Goal: Task Accomplishment & Management: Manage account settings

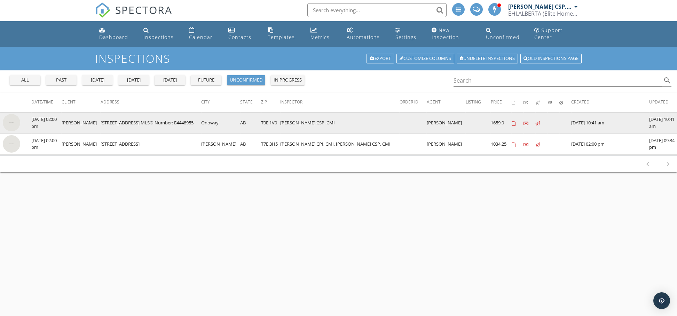
click at [12, 121] on img at bounding box center [11, 122] width 17 height 17
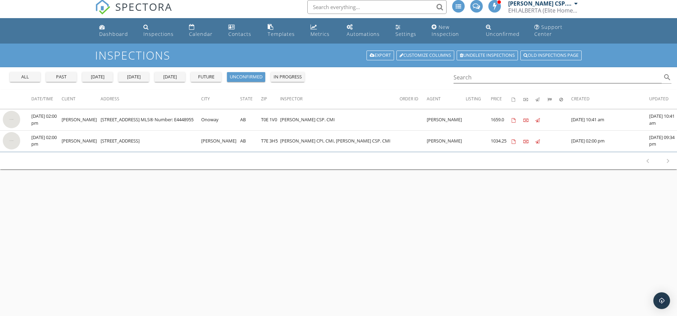
scroll to position [4, 0]
click at [240, 81] on button "unconfirmed" at bounding box center [246, 77] width 38 height 10
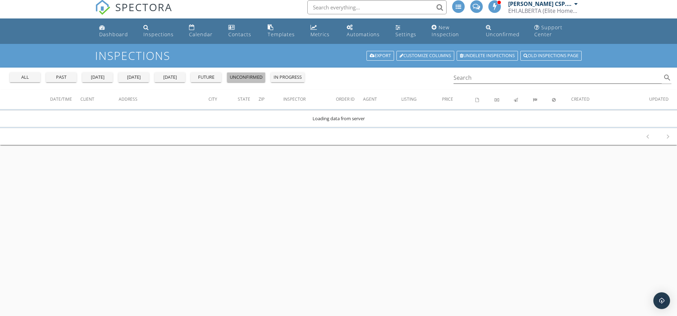
scroll to position [0, 0]
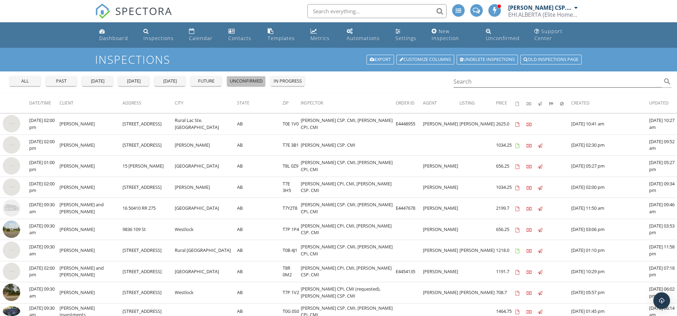
click at [241, 80] on div "unconfirmed" at bounding box center [246, 81] width 33 height 7
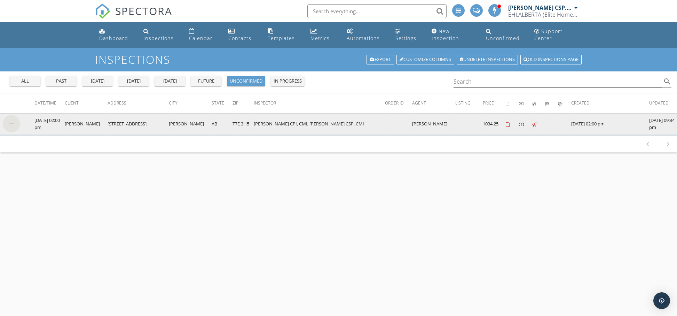
click at [11, 123] on img at bounding box center [11, 123] width 17 height 17
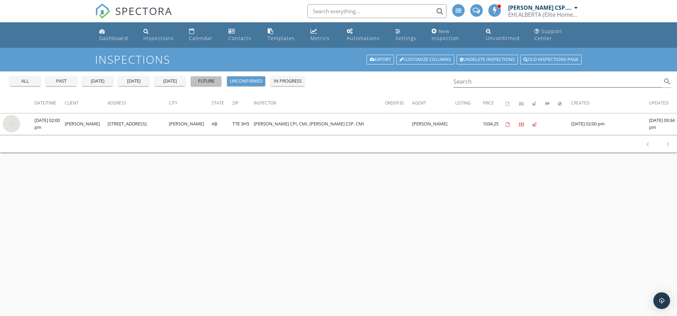
click at [200, 82] on div "future" at bounding box center [205, 81] width 25 height 7
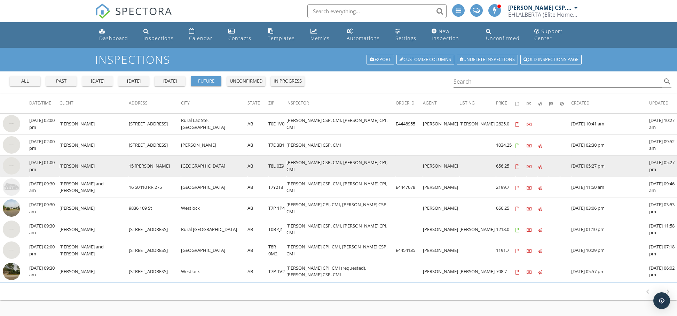
click at [10, 167] on img at bounding box center [11, 165] width 17 height 17
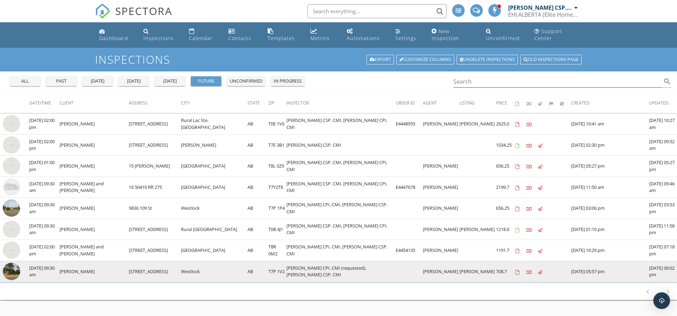
click at [14, 272] on img at bounding box center [11, 270] width 17 height 17
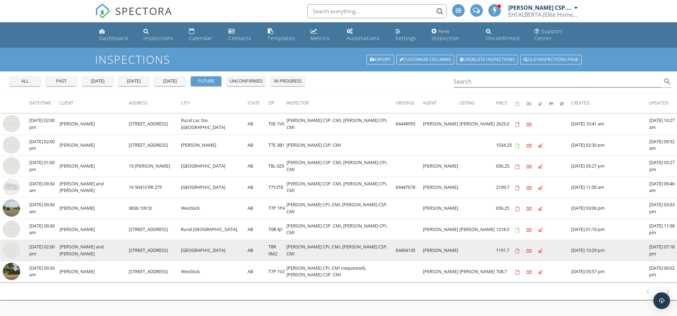
click at [12, 250] on img at bounding box center [11, 249] width 17 height 17
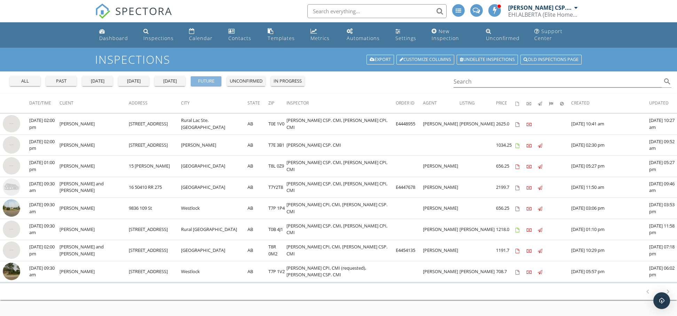
click at [210, 80] on div "future" at bounding box center [205, 81] width 25 height 7
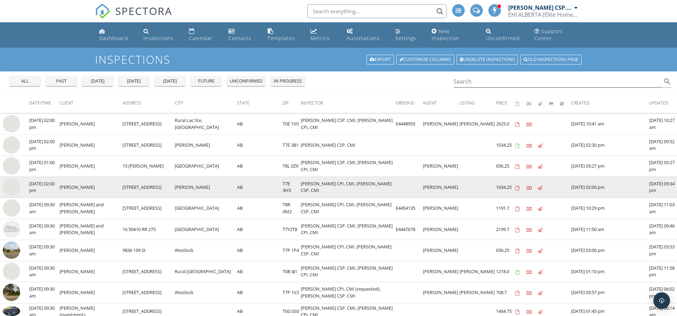
click at [12, 191] on img at bounding box center [11, 186] width 17 height 17
click at [13, 188] on img at bounding box center [11, 186] width 17 height 17
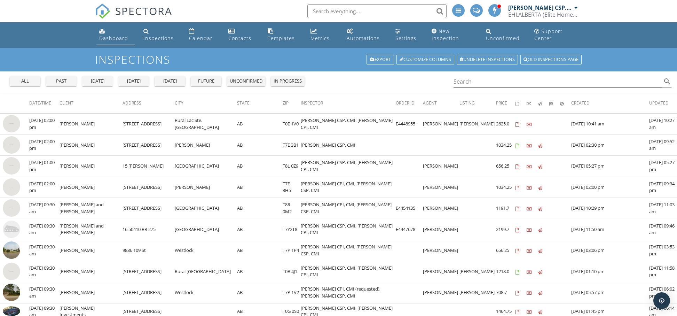
click at [119, 40] on div "Dashboard" at bounding box center [113, 38] width 29 height 7
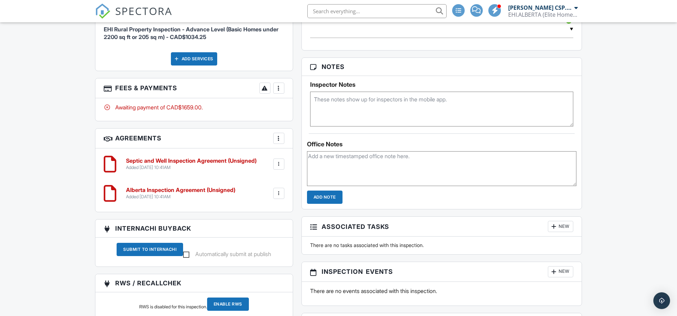
scroll to position [552, 0]
click at [278, 166] on div at bounding box center [278, 163] width 7 height 7
click at [265, 218] on li "Delete" at bounding box center [260, 217] width 40 height 17
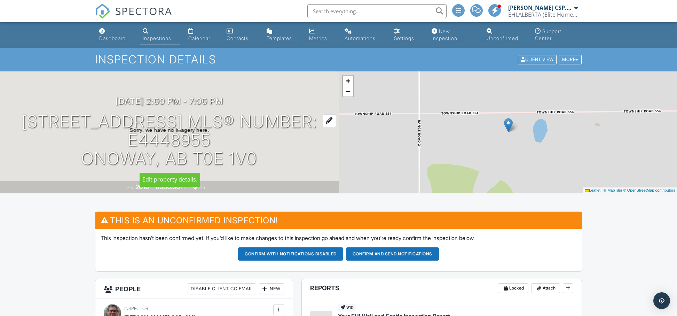
click at [327, 120] on div at bounding box center [329, 120] width 14 height 13
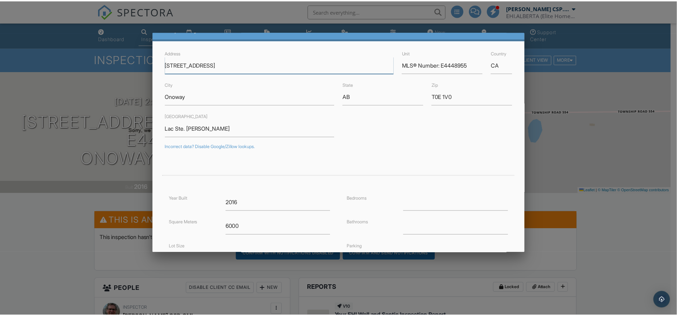
scroll to position [20, 0]
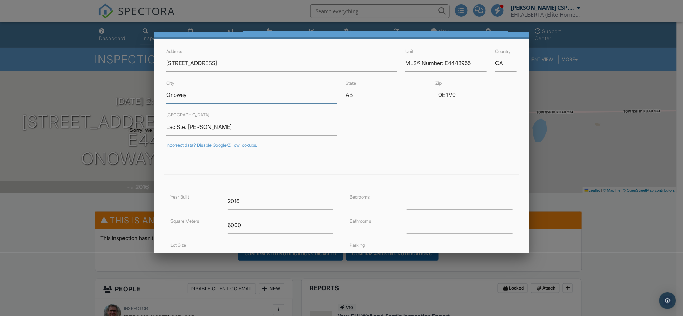
drag, startPoint x: 221, startPoint y: 98, endPoint x: 218, endPoint y: 100, distance: 3.7
click at [217, 99] on input "Onoway" at bounding box center [251, 94] width 171 height 17
type input "O"
type input "Rural Lac Ste Anne"
click at [290, 105] on form "Address 2027 Township Rd 554 Unit MLS® Number: E4448955 Country CA City Rural L…" at bounding box center [341, 195] width 359 height 297
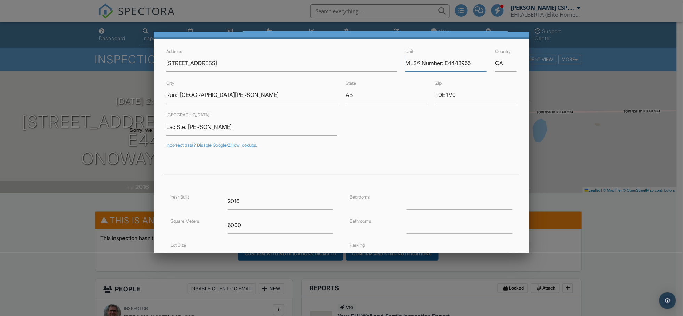
drag, startPoint x: 442, startPoint y: 62, endPoint x: 463, endPoint y: 62, distance: 21.2
click at [481, 62] on div "Unit MLS® Number: E4448955" at bounding box center [446, 59] width 90 height 25
drag, startPoint x: 476, startPoint y: 63, endPoint x: 376, endPoint y: 61, distance: 99.5
click at [376, 61] on div "Address 2027 Township Rd 554 Unit MLS® Number: E4448955 Country CA" at bounding box center [341, 59] width 359 height 25
drag, startPoint x: 207, startPoint y: 130, endPoint x: 138, endPoint y: 130, distance: 68.9
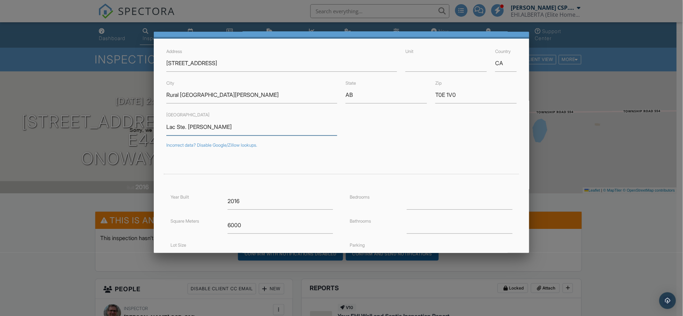
drag, startPoint x: 230, startPoint y: 131, endPoint x: 155, endPoint y: 127, distance: 75.2
click at [155, 127] on div "Address 2027 Township Rd 554 Unit Country CA City Rural Lac Ste Anne State AB Z…" at bounding box center [342, 199] width 376 height 321
click at [571, 151] on div at bounding box center [341, 162] width 683 height 395
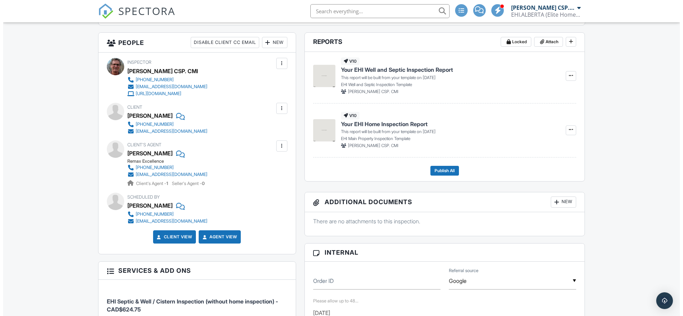
scroll to position [201, 0]
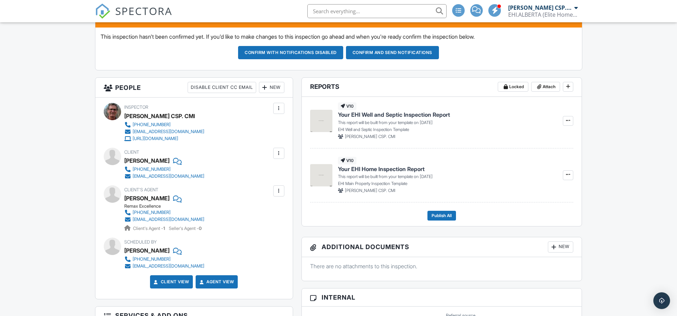
click at [276, 105] on div at bounding box center [278, 108] width 7 height 7
click at [269, 89] on div "New" at bounding box center [271, 87] width 25 height 11
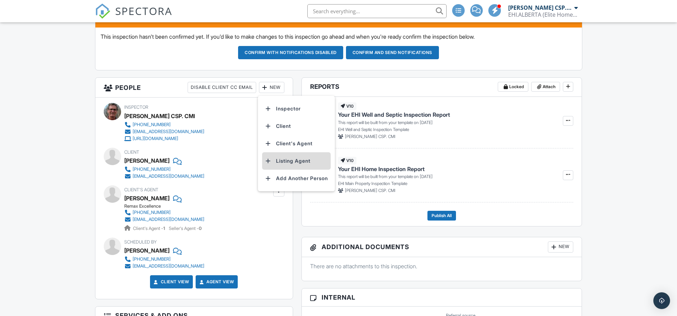
click at [295, 159] on li "Listing Agent" at bounding box center [296, 160] width 69 height 17
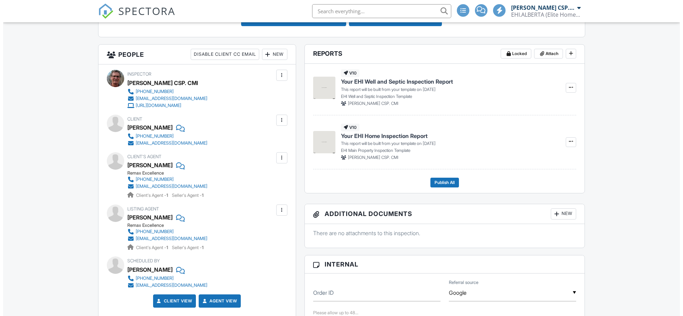
scroll to position [244, 0]
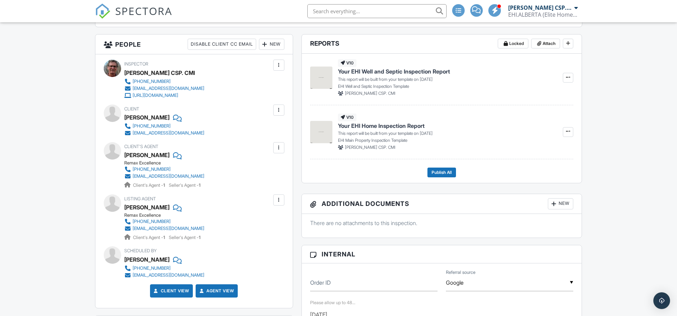
click at [278, 69] on div at bounding box center [278, 65] width 7 height 7
click at [273, 62] on div at bounding box center [278, 64] width 11 height 11
click at [273, 46] on div "New" at bounding box center [271, 44] width 25 height 11
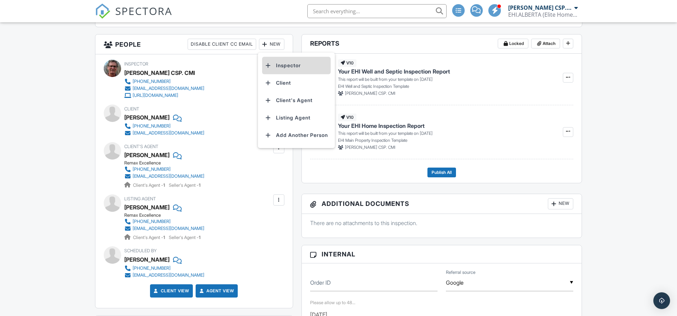
click at [286, 64] on li "Inspector" at bounding box center [296, 65] width 69 height 17
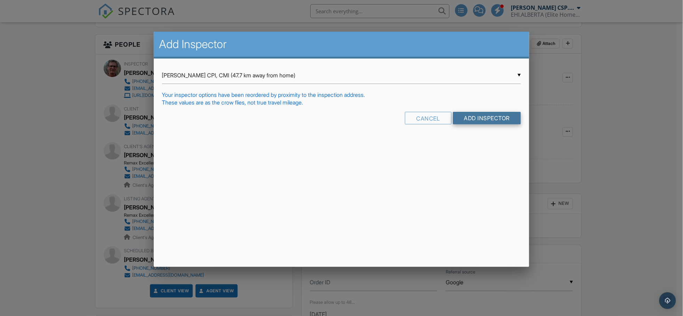
click at [483, 122] on input "Add Inspector" at bounding box center [487, 118] width 68 height 13
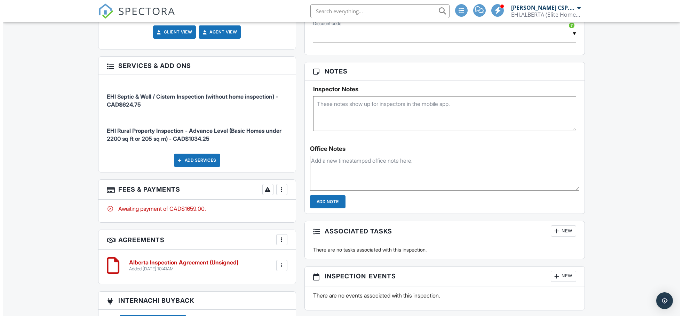
scroll to position [547, 0]
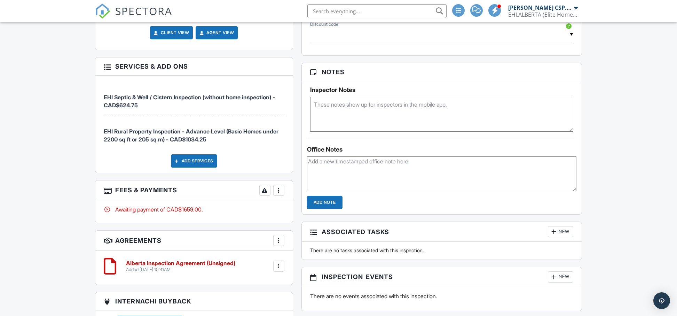
click at [279, 190] on div at bounding box center [278, 189] width 7 height 7
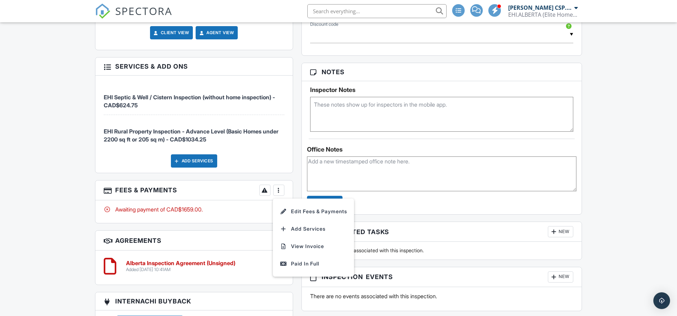
click at [194, 166] on div "Add Services" at bounding box center [194, 160] width 46 height 13
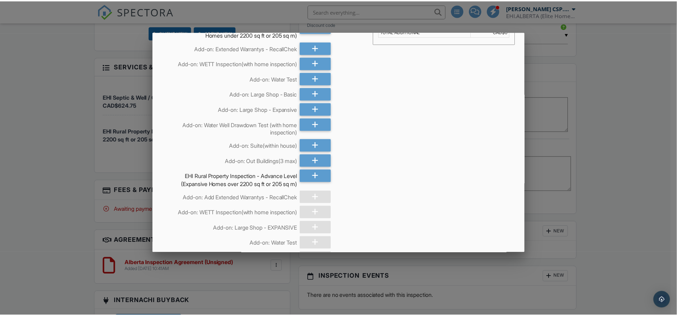
scroll to position [31, 0]
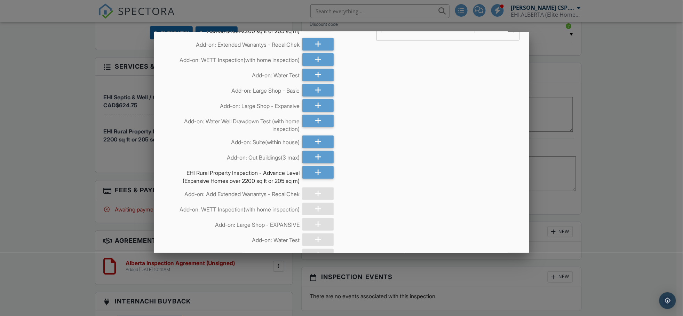
click at [630, 190] on div at bounding box center [341, 162] width 683 height 395
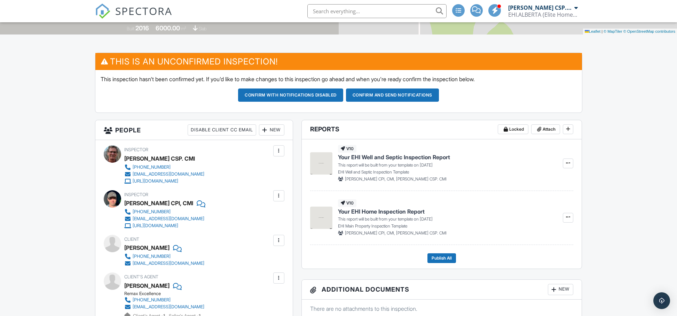
scroll to position [166, 0]
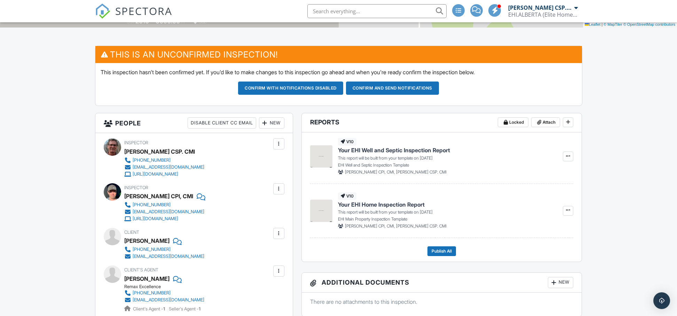
click at [227, 125] on div "Disable Client CC Email" at bounding box center [222, 122] width 69 height 11
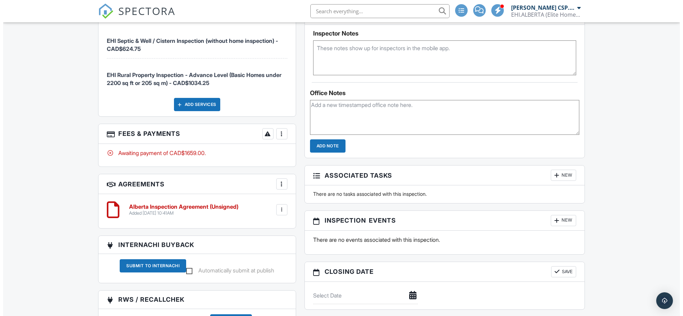
scroll to position [600, 0]
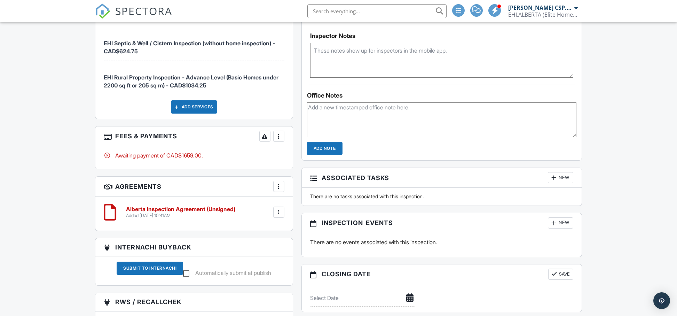
click at [204, 110] on div "Add Services" at bounding box center [194, 106] width 46 height 13
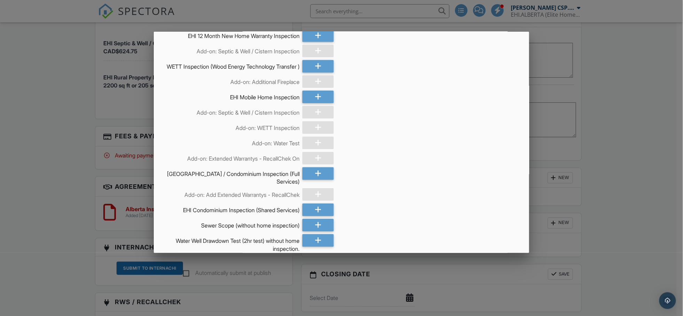
scroll to position [889, 0]
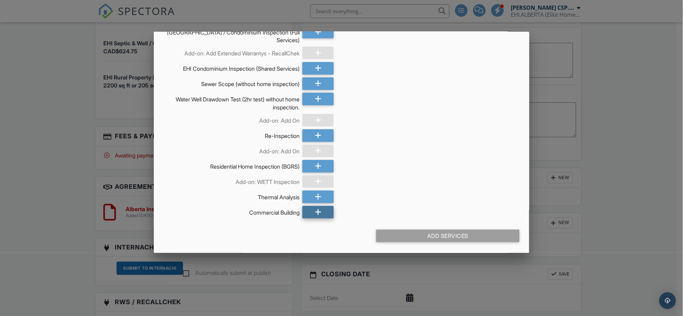
click at [309, 210] on div at bounding box center [317, 212] width 31 height 13
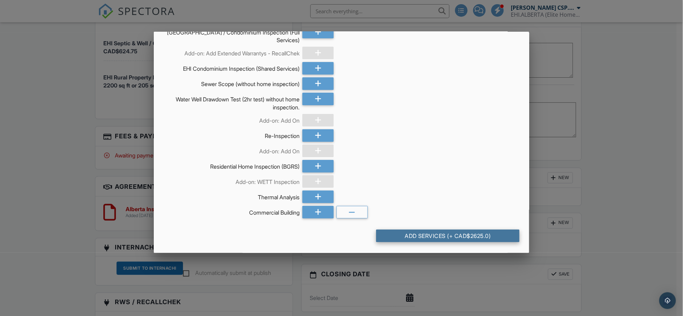
click at [446, 235] on div "Add Services (+ CAD$2625.0)" at bounding box center [448, 235] width 144 height 13
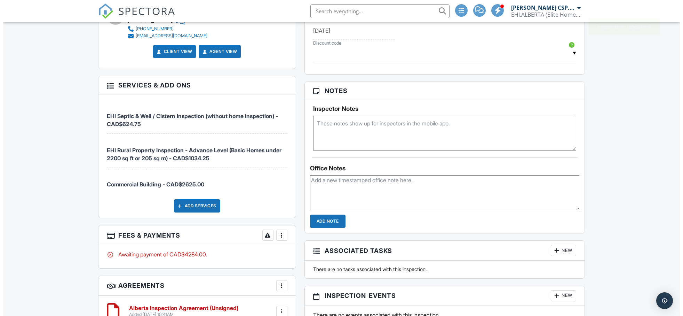
scroll to position [526, 0]
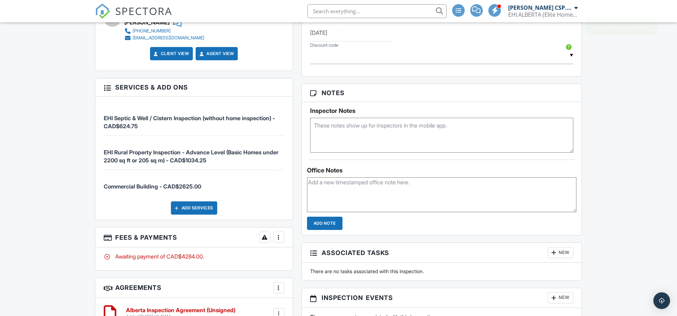
click at [282, 238] on div "More" at bounding box center [278, 236] width 11 height 11
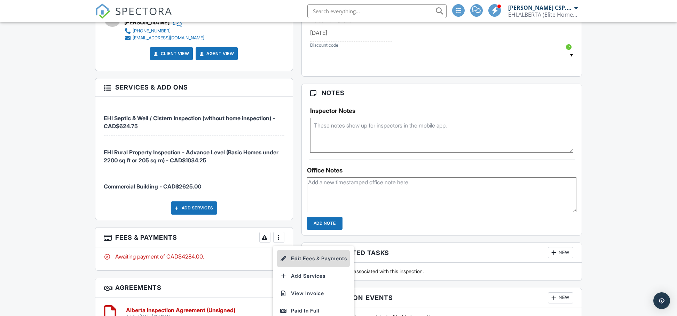
click at [327, 258] on li "Edit Fees & Payments" at bounding box center [313, 257] width 73 height 17
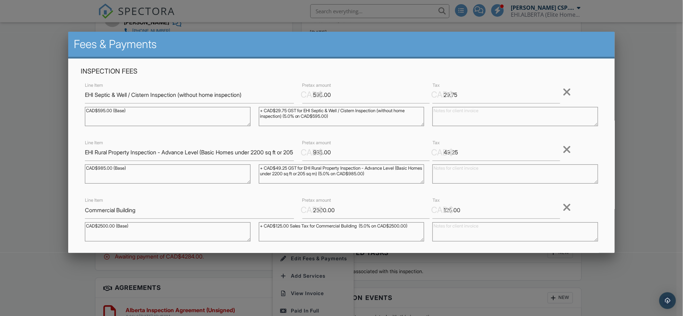
click at [563, 149] on div at bounding box center [567, 149] width 8 height 11
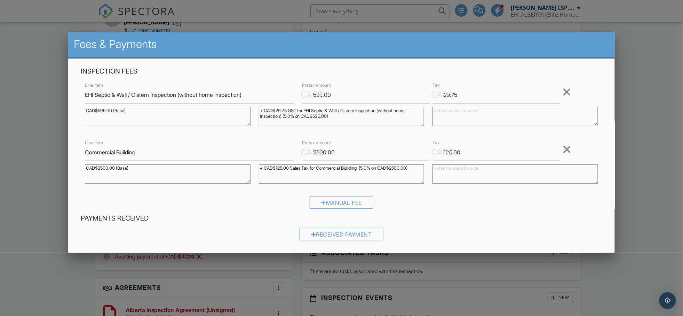
click at [248, 209] on div "Manual Fee" at bounding box center [341, 205] width 521 height 18
click at [563, 91] on div at bounding box center [567, 91] width 8 height 11
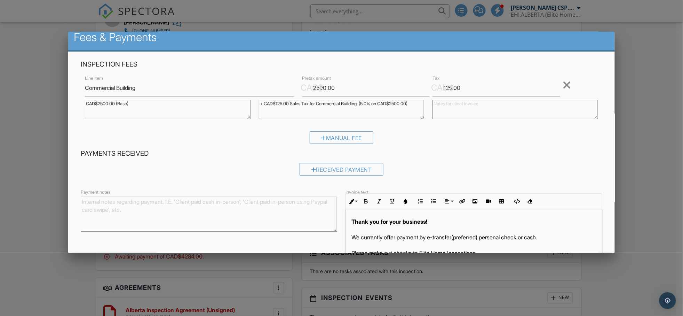
scroll to position [49, 0]
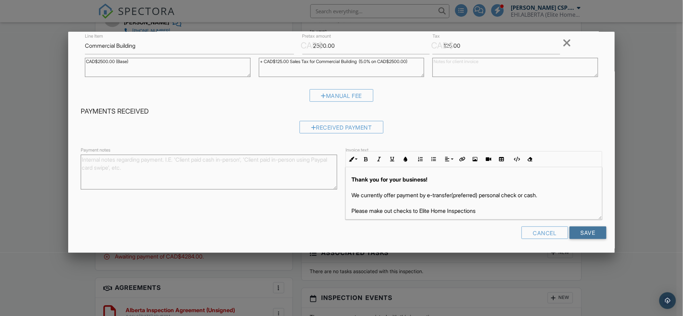
click at [583, 233] on input "Save" at bounding box center [588, 232] width 37 height 13
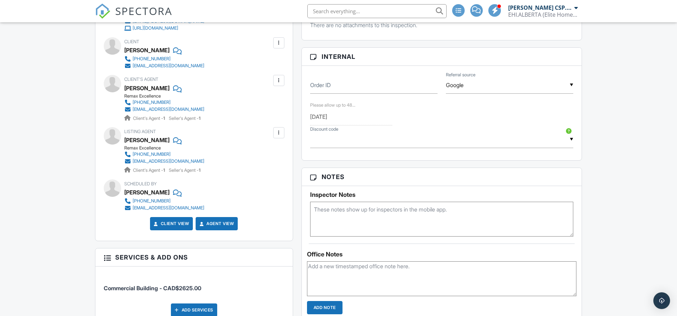
scroll to position [341, 0]
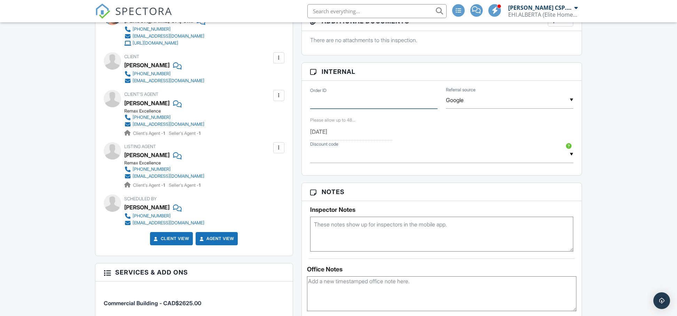
click at [350, 104] on input "Order ID" at bounding box center [373, 99] width 127 height 17
paste input "E4448955"
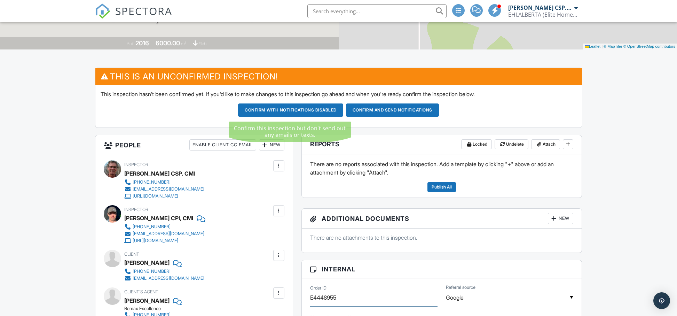
scroll to position [145, 0]
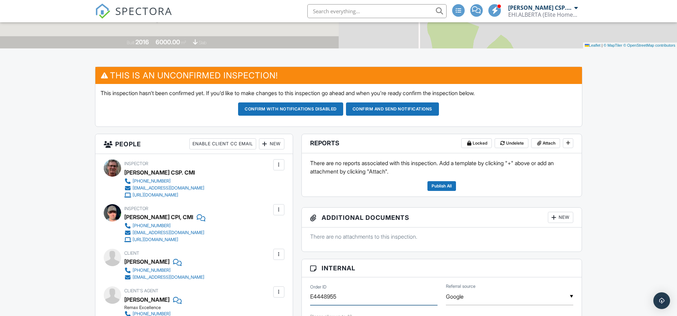
type input "E4448955"
click at [222, 145] on div "Enable Client CC Email" at bounding box center [222, 143] width 67 height 11
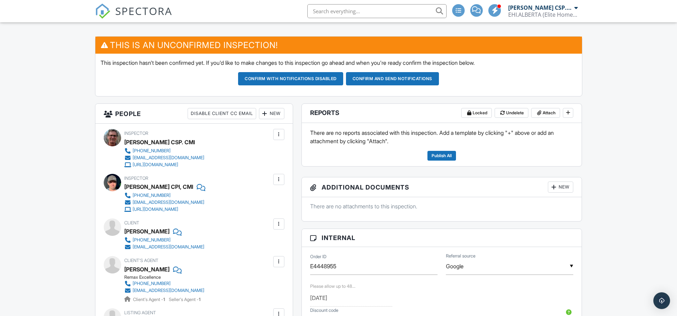
scroll to position [173, 0]
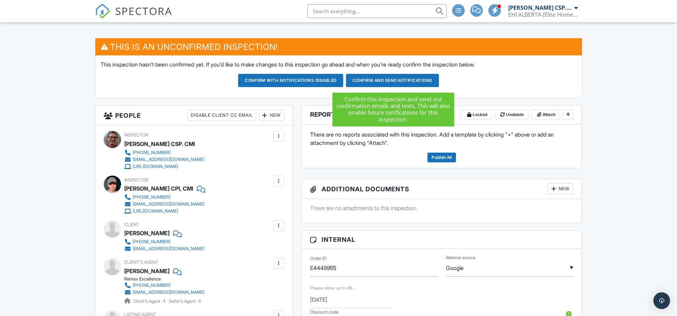
click at [390, 79] on button "Confirm and send notifications" at bounding box center [392, 80] width 93 height 13
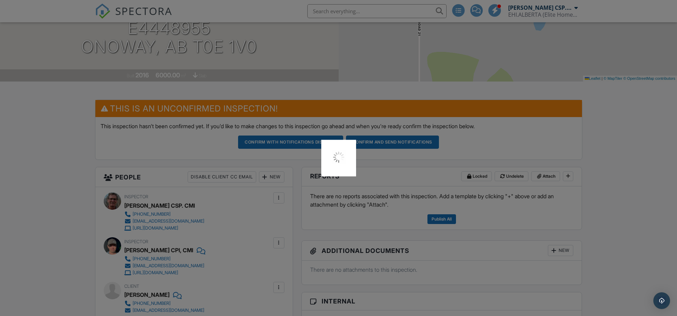
scroll to position [0, 0]
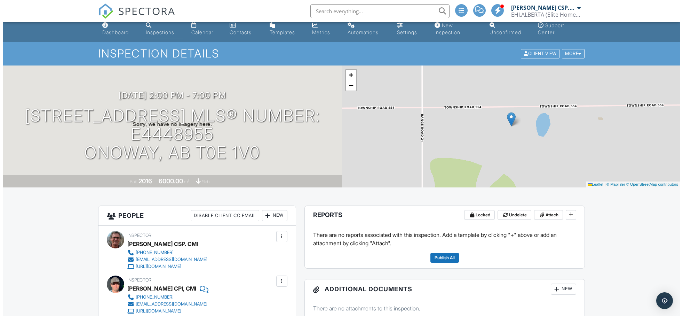
scroll to position [9, 0]
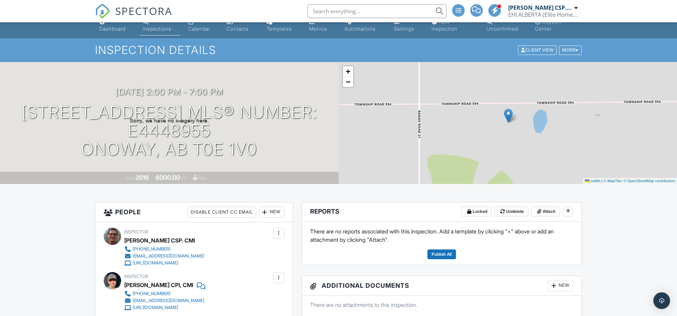
click at [330, 111] on div "10/15/2025 2:00 pm - 7:00 pm 2027 Township Rd 554 MLS® Number: E4448955 Onoway,…" at bounding box center [169, 122] width 339 height 71
click at [328, 112] on div at bounding box center [329, 111] width 14 height 13
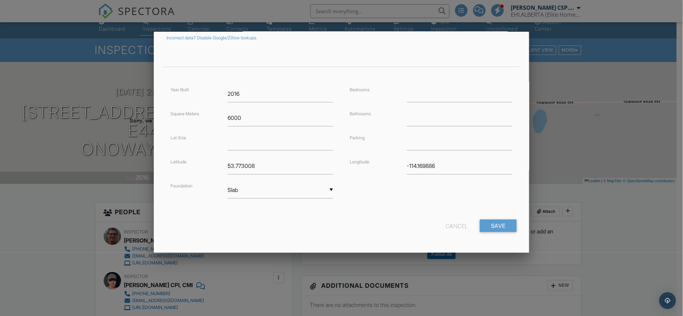
scroll to position [0, 0]
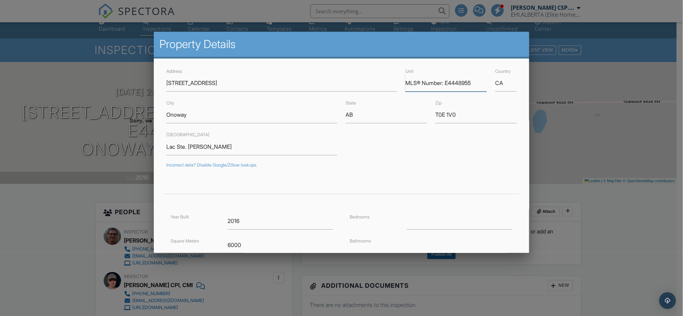
drag, startPoint x: 467, startPoint y: 83, endPoint x: 393, endPoint y: 84, distance: 73.8
click at [393, 84] on div "Address 2027 Township Rd 554 Unit MLS® Number: E4448955 Country CA" at bounding box center [341, 79] width 359 height 25
click at [178, 114] on input "Onoway" at bounding box center [251, 114] width 171 height 17
drag, startPoint x: 202, startPoint y: 114, endPoint x: 170, endPoint y: 114, distance: 32.7
click at [169, 114] on input "Onoway" at bounding box center [251, 114] width 171 height 17
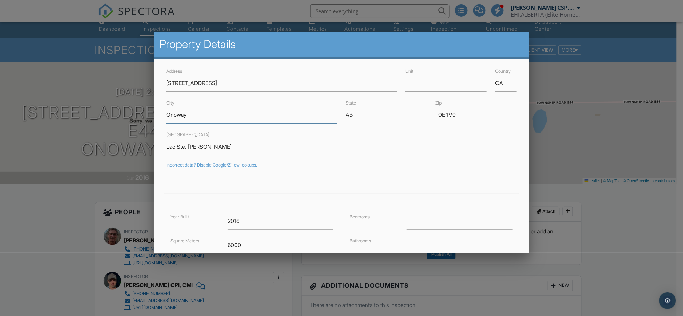
drag, startPoint x: 166, startPoint y: 114, endPoint x: 262, endPoint y: 120, distance: 96.2
click at [262, 120] on input "Onoway" at bounding box center [251, 114] width 171 height 17
paste input "Rural Lac Ste. Anne Count"
type input "Rural Lac Ste. Anne County"
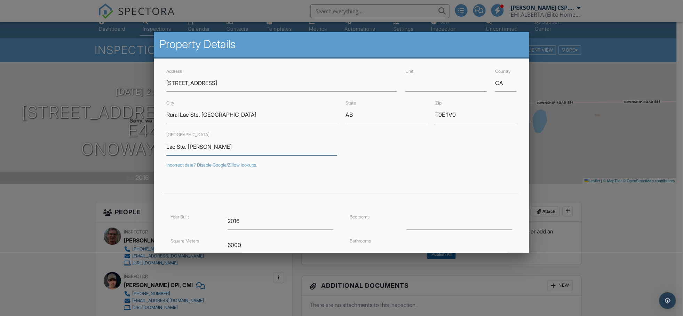
drag, startPoint x: 214, startPoint y: 147, endPoint x: 153, endPoint y: 144, distance: 61.3
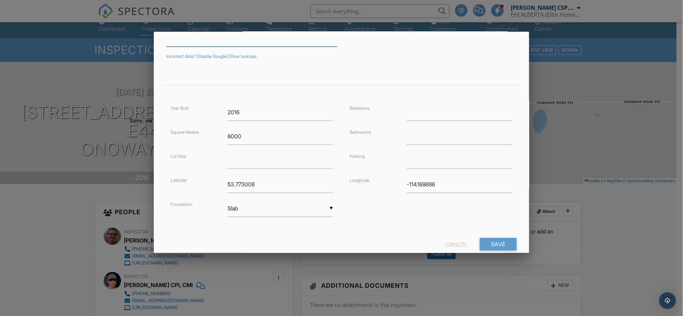
scroll to position [127, 0]
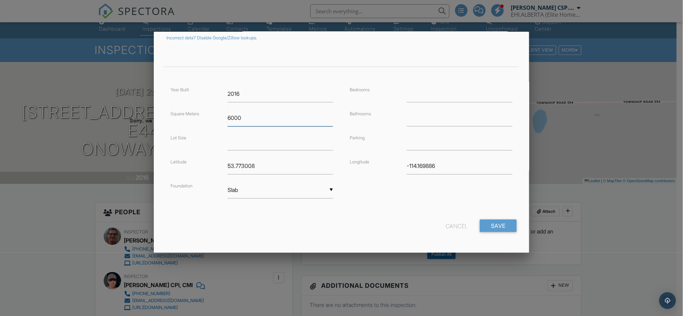
drag, startPoint x: 246, startPoint y: 118, endPoint x: 216, endPoint y: 119, distance: 30.3
click at [216, 119] on div "Square Meters 6000" at bounding box center [251, 117] width 171 height 17
type input "557"
click at [487, 228] on input "Save" at bounding box center [498, 225] width 37 height 13
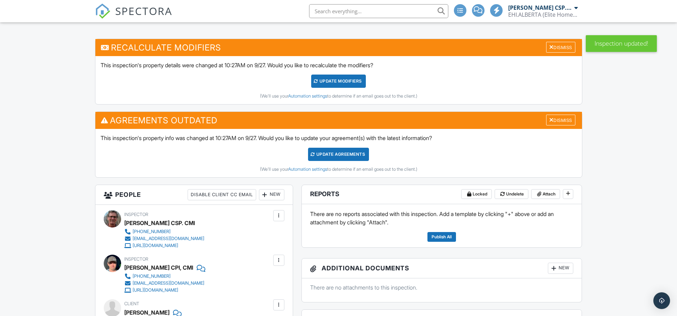
scroll to position [175, 0]
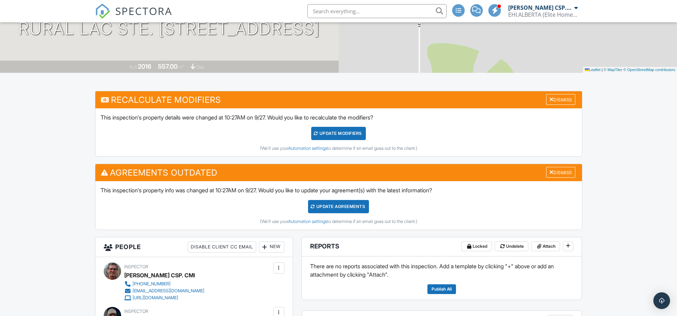
click at [338, 140] on div "UPDATE Modifiers" at bounding box center [338, 133] width 55 height 13
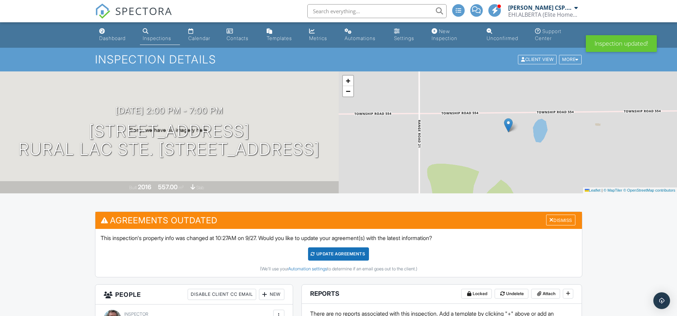
click at [341, 254] on div "Update Agreements" at bounding box center [338, 253] width 61 height 13
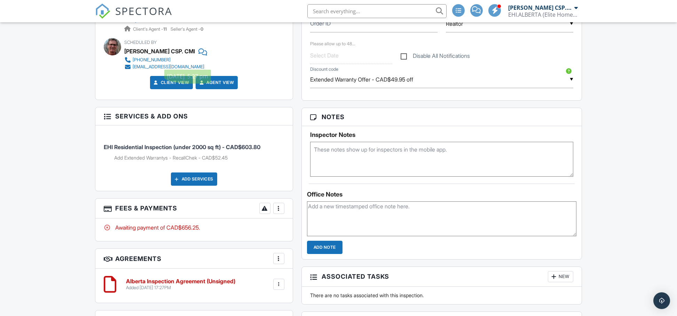
scroll to position [389, 0]
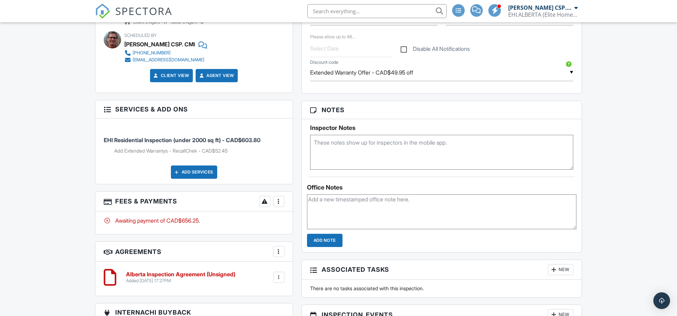
click at [278, 199] on div at bounding box center [278, 201] width 7 height 7
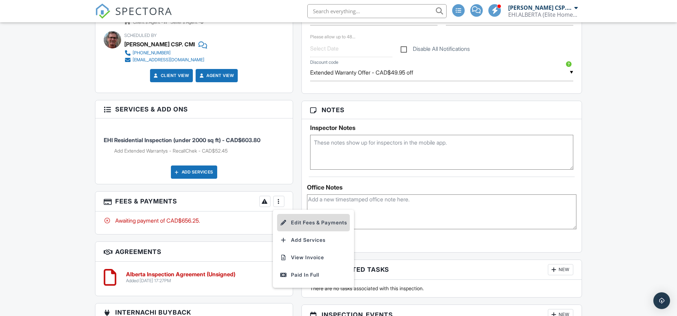
click at [313, 220] on li "Edit Fees & Payments" at bounding box center [313, 222] width 73 height 17
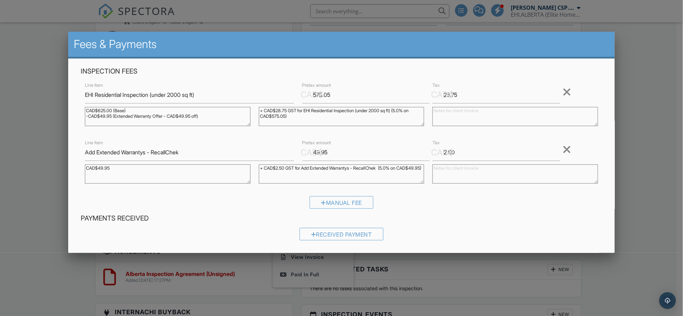
click at [652, 106] on div at bounding box center [341, 162] width 683 height 395
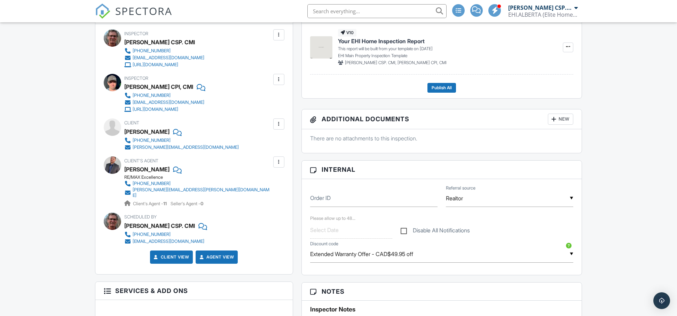
scroll to position [164, 0]
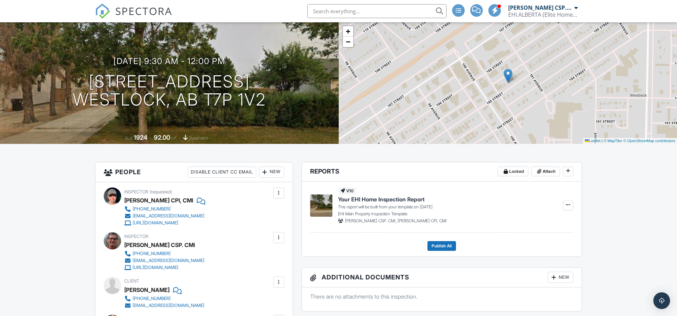
scroll to position [28, 0]
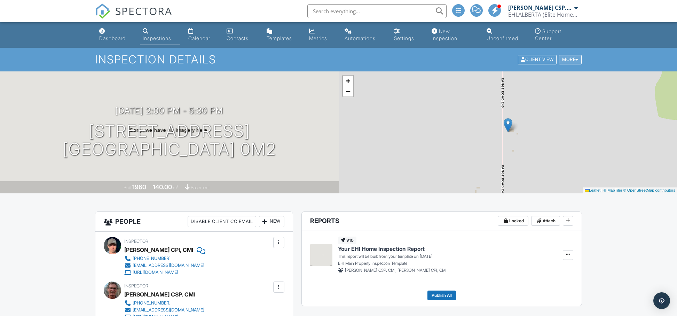
click at [569, 60] on div "More" at bounding box center [570, 59] width 23 height 9
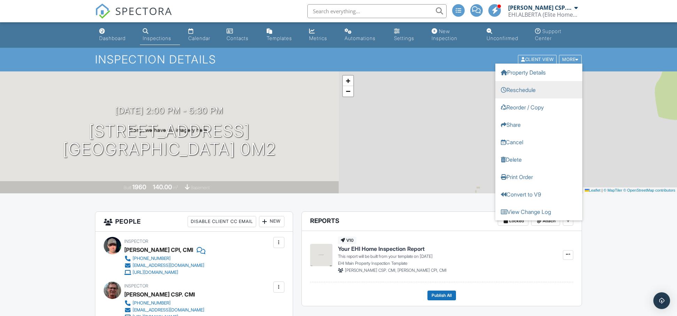
click at [525, 88] on link "Reschedule" at bounding box center [538, 89] width 87 height 17
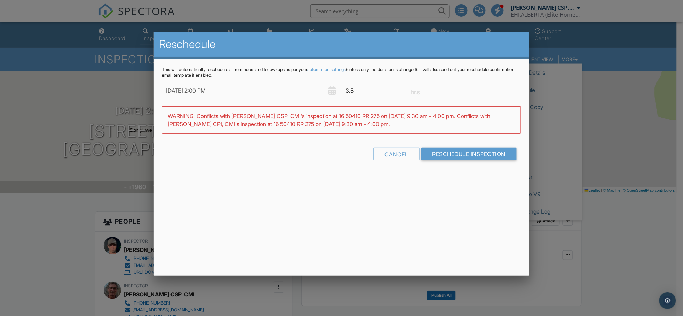
click at [312, 221] on div "Reschedule This will automatically reschedule all reminders and follow-ups as p…" at bounding box center [342, 154] width 376 height 244
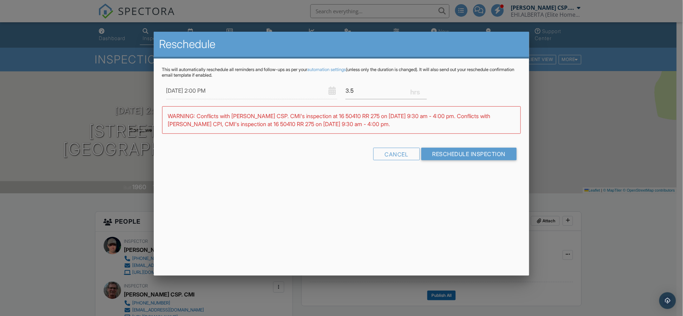
click at [204, 92] on input "10/01/2025 2:00 PM" at bounding box center [251, 90] width 171 height 17
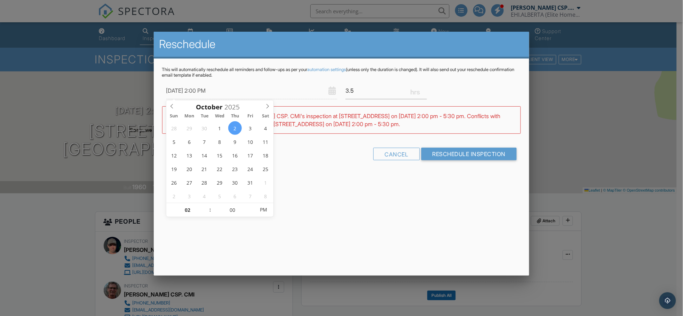
click at [354, 182] on div "Reschedule This will automatically reschedule all reminders and follow-ups as p…" at bounding box center [342, 154] width 376 height 244
click at [203, 93] on input "10/02/2025 2:00 PM" at bounding box center [251, 90] width 171 height 17
type input "10/02/2025 1:00 PM"
type input "01"
click at [207, 213] on span at bounding box center [206, 213] width 5 height 7
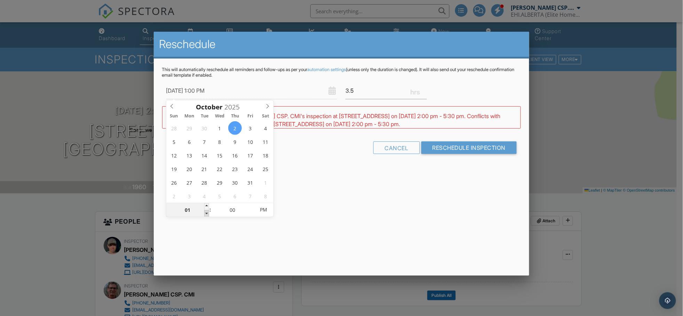
type input "10/02/2025 12:00 PM"
type input "12"
click at [207, 213] on span at bounding box center [206, 213] width 5 height 7
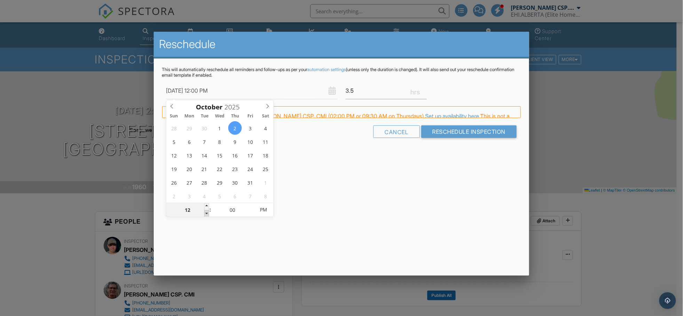
type input "10/02/2025 11:00 AM"
type input "11"
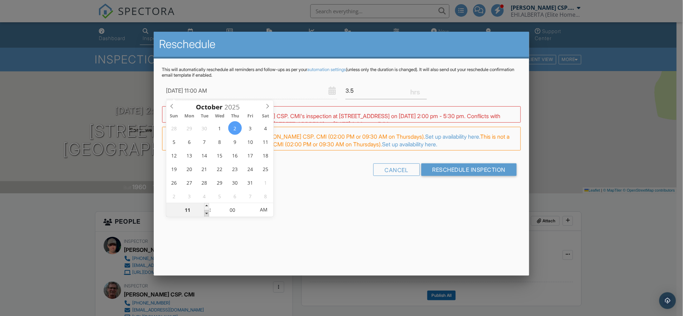
click at [207, 213] on span at bounding box center [206, 213] width 5 height 7
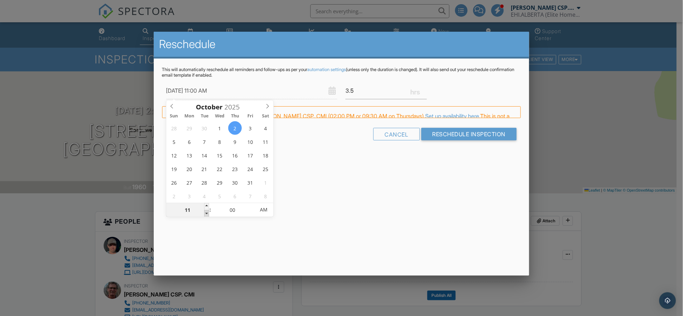
type input "10/02/2025 10:00 AM"
type input "10"
click at [207, 213] on span at bounding box center [206, 213] width 5 height 7
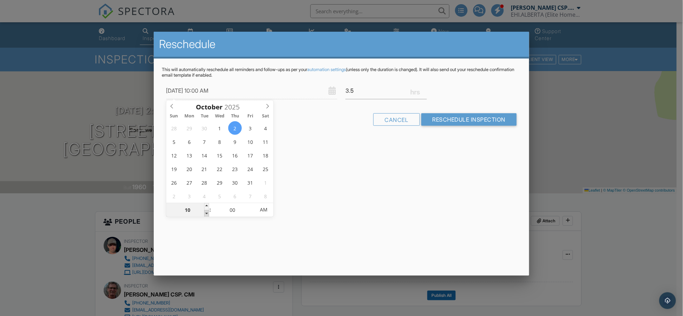
type input "10/02/2025 9:00 AM"
type input "09"
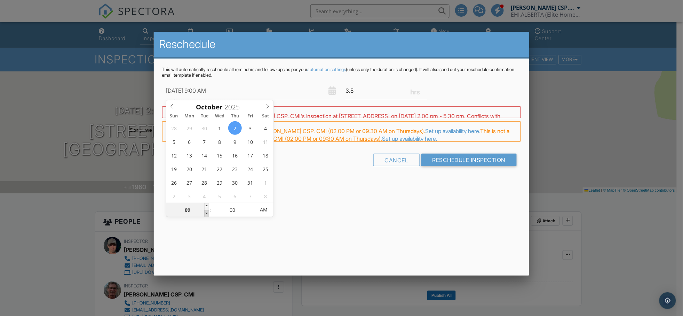
click at [207, 213] on span at bounding box center [206, 213] width 5 height 7
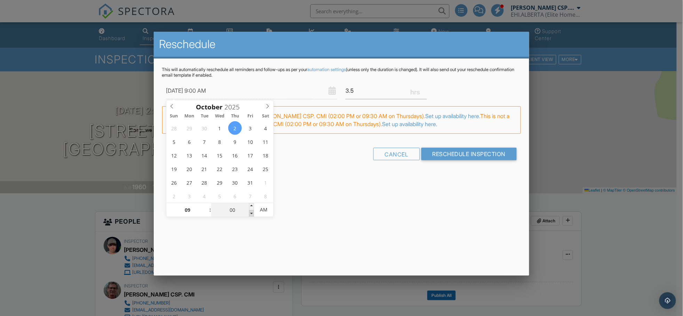
type input "10/02/2025 8:55 AM"
type input "08"
type input "55"
click at [252, 214] on span at bounding box center [251, 213] width 5 height 7
type input "10/02/2025 8:50 AM"
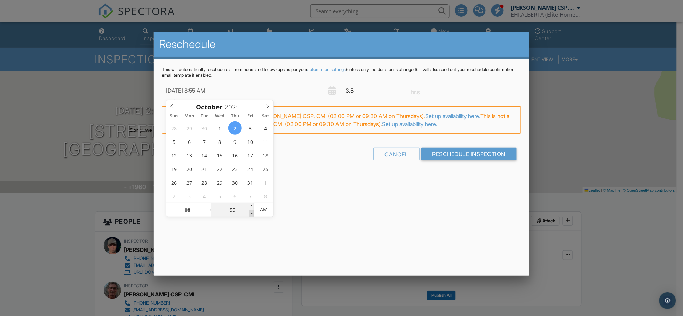
type input "50"
click at [252, 214] on span at bounding box center [251, 213] width 5 height 7
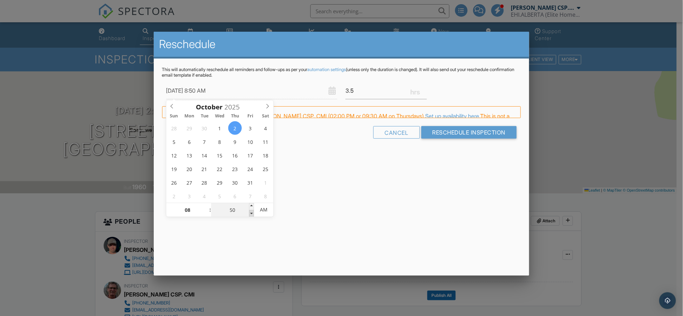
type input "10/02/2025 8:45 AM"
type input "45"
click at [252, 214] on span at bounding box center [251, 213] width 5 height 7
type input "10/02/2025 8:40 AM"
type input "40"
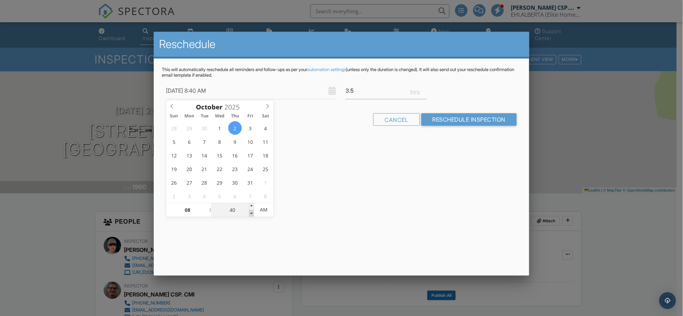
click at [252, 214] on span at bounding box center [251, 213] width 5 height 7
type input "10/02/2025 8:35 AM"
type input "35"
click at [252, 214] on span at bounding box center [251, 213] width 5 height 7
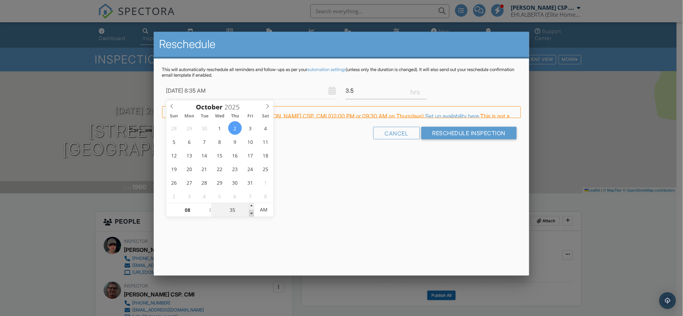
type input "10/02/2025 8:30 AM"
type input "30"
click at [252, 214] on span at bounding box center [251, 213] width 5 height 7
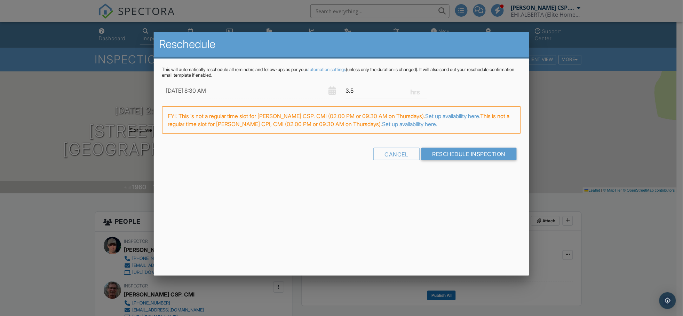
click at [380, 221] on div "Reschedule This will automatically reschedule all reminders and follow-ups as p…" at bounding box center [342, 154] width 376 height 244
click at [467, 115] on link "Set up availability here." at bounding box center [452, 115] width 55 height 7
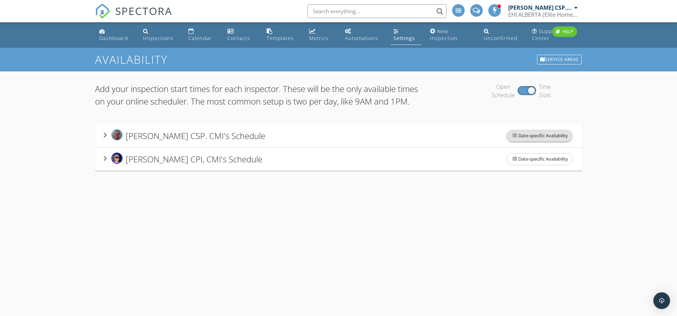
click at [513, 138] on icon at bounding box center [514, 135] width 5 height 5
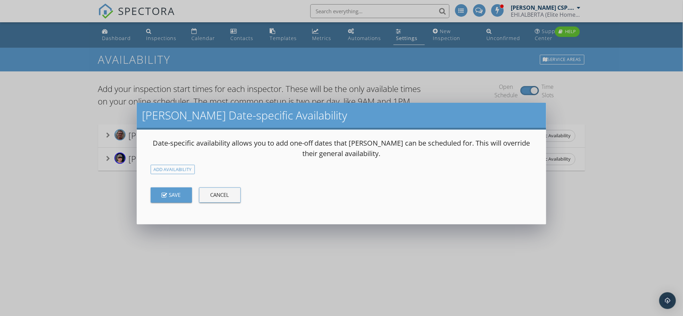
click at [225, 197] on div "Cancel" at bounding box center [219, 195] width 19 height 8
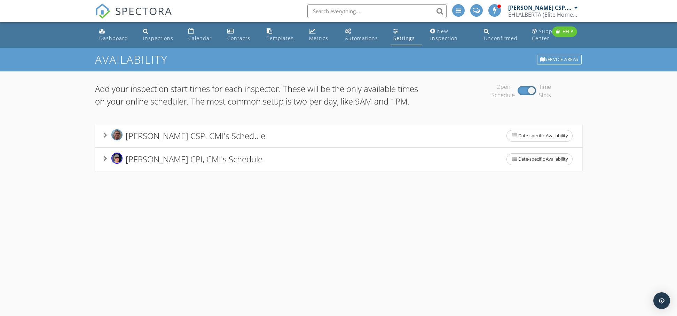
click at [167, 141] on span "Gordon Koll CSP. CMI's Schedule" at bounding box center [196, 135] width 140 height 11
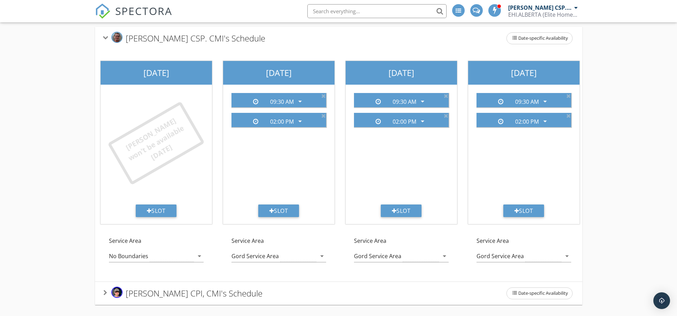
click at [642, 175] on div "Add your inspection start times for each inspector. These will be the only avai…" at bounding box center [338, 145] width 677 height 342
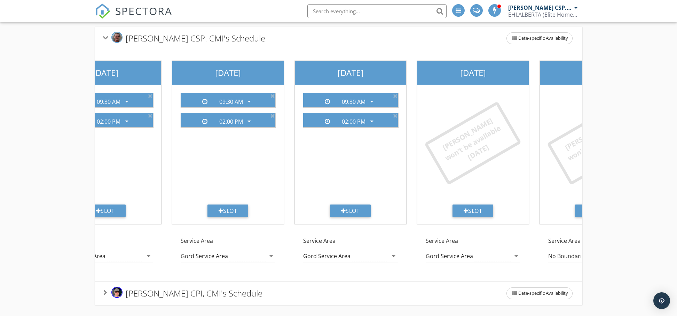
scroll to position [0, 296]
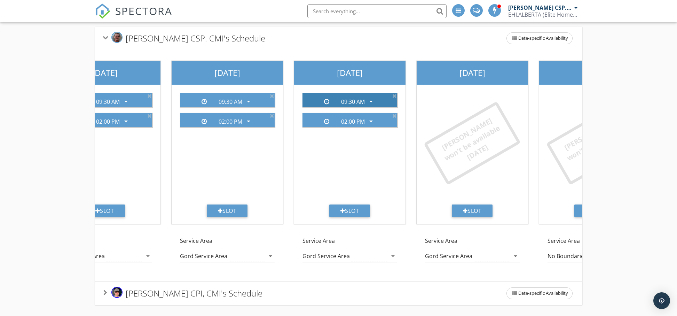
click at [370, 97] on icon "arrow_drop_down" at bounding box center [371, 101] width 8 height 8
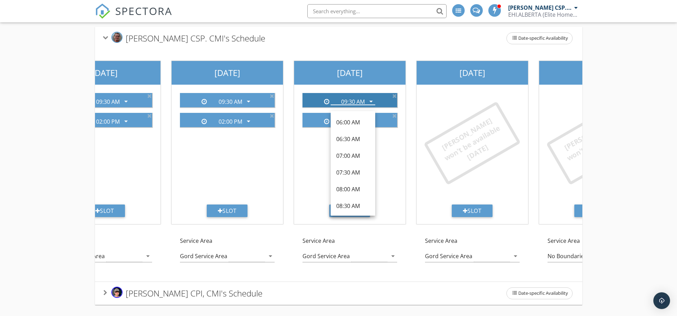
click at [389, 94] on div "09:30 AM arrow_drop_down" at bounding box center [349, 99] width 89 height 11
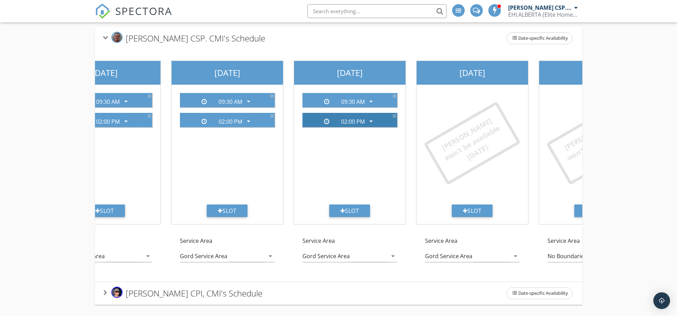
click at [326, 118] on icon at bounding box center [326, 121] width 5 height 6
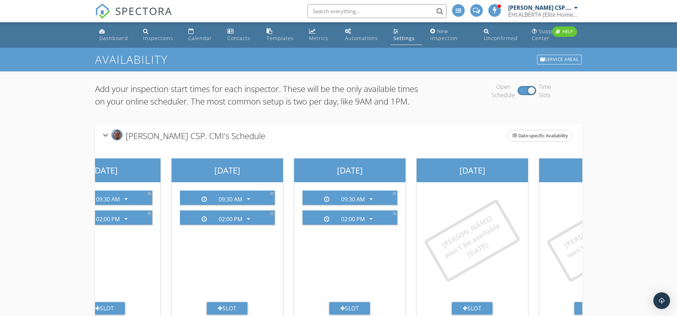
click at [637, 172] on div "Add your inspection start times for each inspector. These will be the only avai…" at bounding box center [338, 242] width 677 height 342
click at [625, 179] on div "Add your inspection start times for each inspector. These will be the only avai…" at bounding box center [338, 242] width 677 height 342
drag, startPoint x: 405, startPoint y: 111, endPoint x: 396, endPoint y: 123, distance: 15.4
click at [405, 107] on p "Add your inspection start times for each inspector. These will be the only avai…" at bounding box center [257, 94] width 325 height 25
click at [104, 137] on icon at bounding box center [105, 135] width 6 height 4
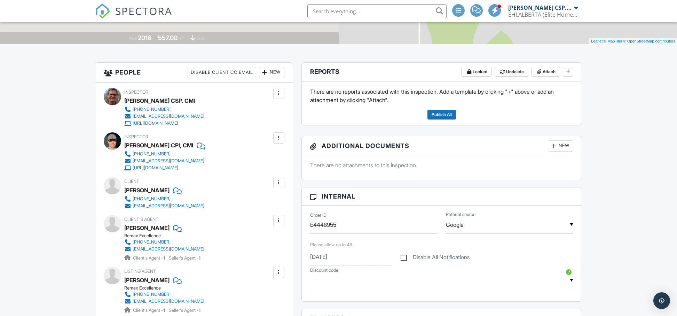
scroll to position [33, 0]
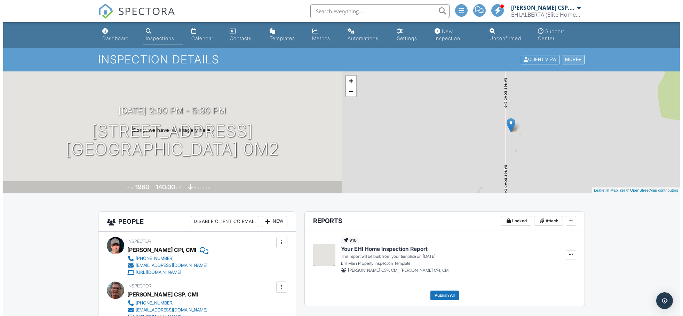
scroll to position [1, 0]
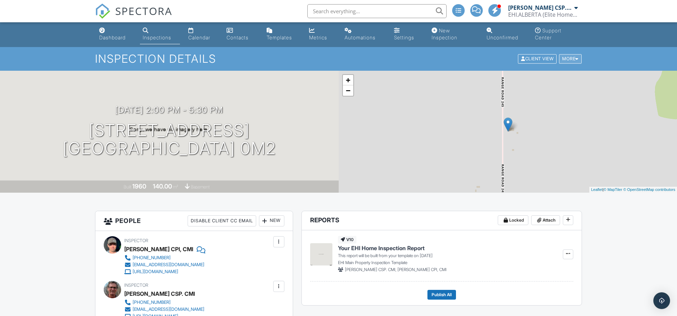
click at [571, 59] on div "More" at bounding box center [570, 58] width 23 height 9
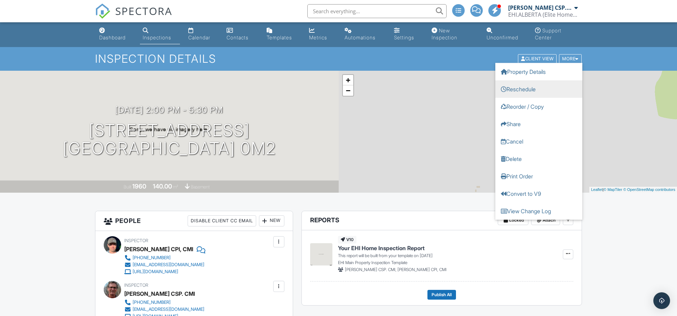
click at [527, 89] on link "Reschedule" at bounding box center [538, 88] width 87 height 17
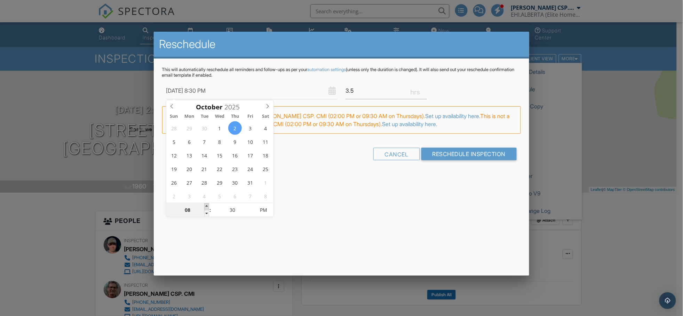
type input "10/02/2025 9:30 PM"
type input "09"
click at [205, 206] on span at bounding box center [206, 206] width 5 height 7
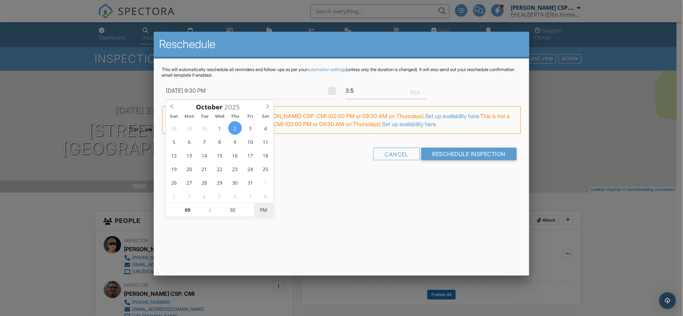
type input "[DATE] 9:30 AM"
click at [268, 213] on span "PM" at bounding box center [263, 210] width 19 height 14
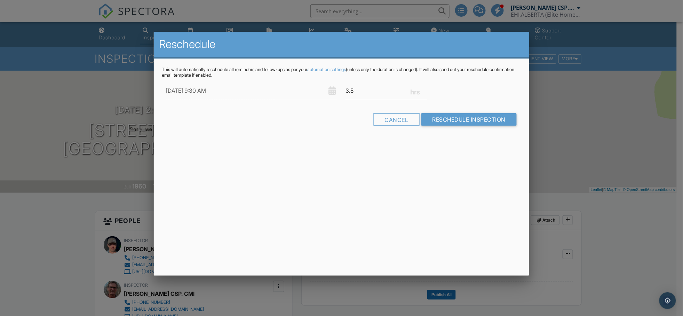
click at [368, 216] on div "Reschedule This will automatically reschedule all reminders and follow-ups as p…" at bounding box center [342, 154] width 376 height 244
click at [471, 121] on input "Reschedule Inspection" at bounding box center [469, 119] width 96 height 13
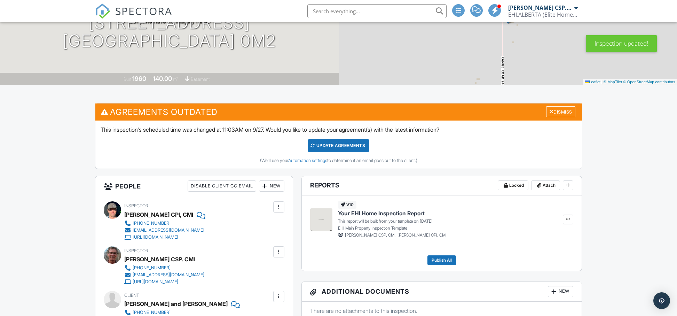
scroll to position [105, 0]
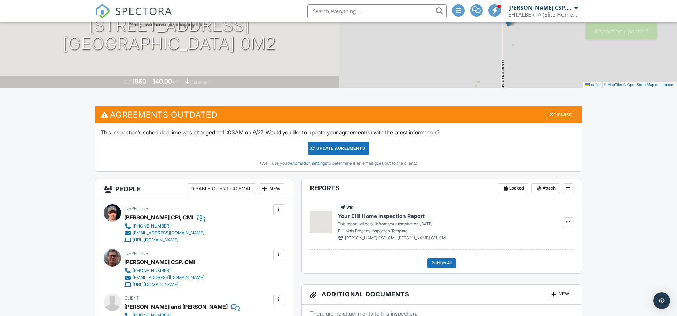
click at [337, 148] on div "Update Agreements" at bounding box center [338, 148] width 61 height 13
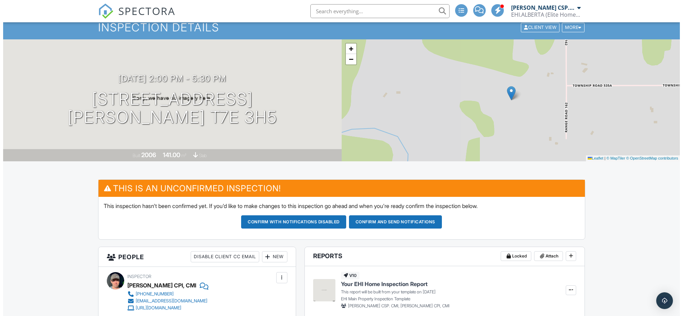
scroll to position [35, 0]
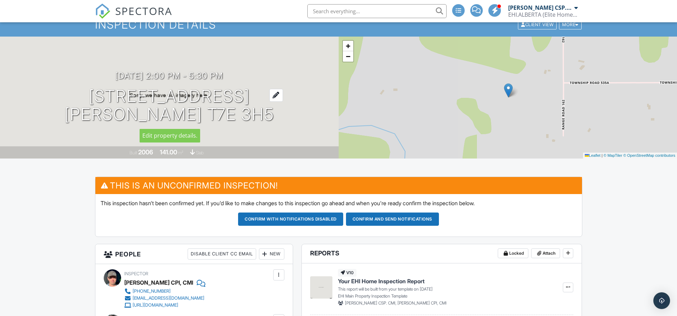
click at [269, 97] on div at bounding box center [276, 95] width 14 height 13
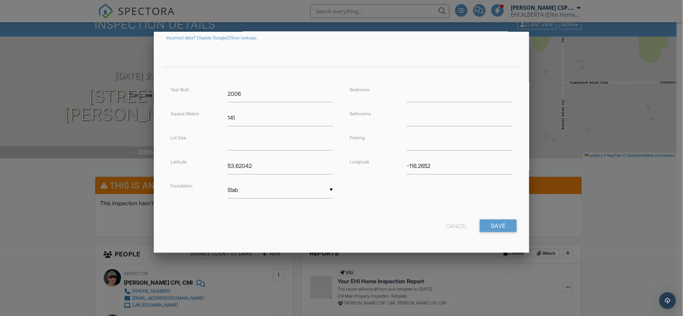
scroll to position [0, 0]
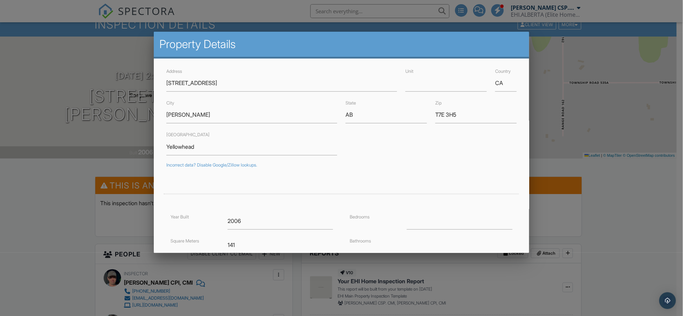
click at [610, 115] on div at bounding box center [341, 162] width 683 height 395
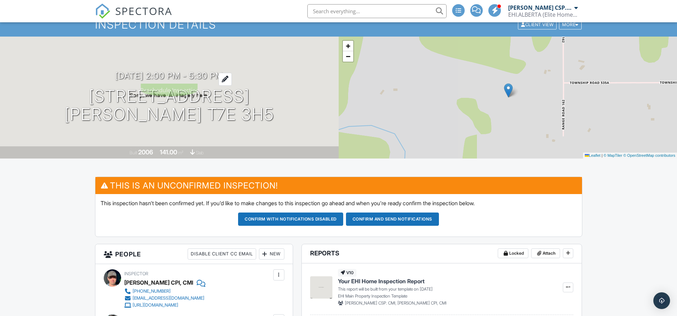
click at [217, 76] on h3 "10/02/2025 2:00 pm - 5:30 pm" at bounding box center [169, 75] width 108 height 9
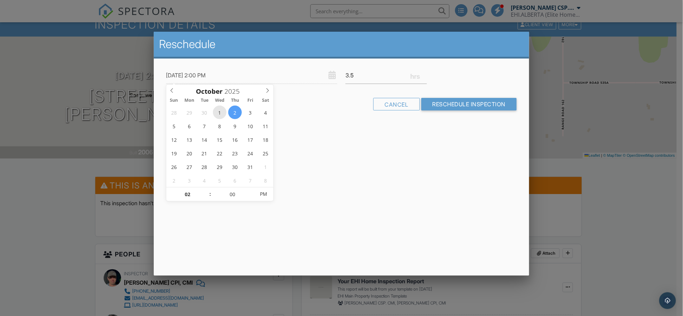
type input "10/01/2025 2:00 PM"
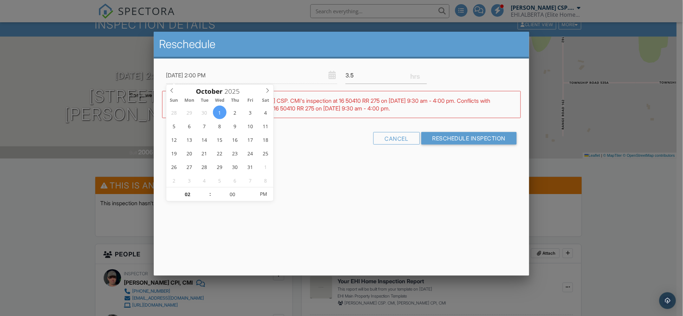
click at [392, 164] on div "10/01/2025 2:00 PM 3.5 Warning: this date/time is in the past. WARNING: Conflic…" at bounding box center [342, 111] width 376 height 107
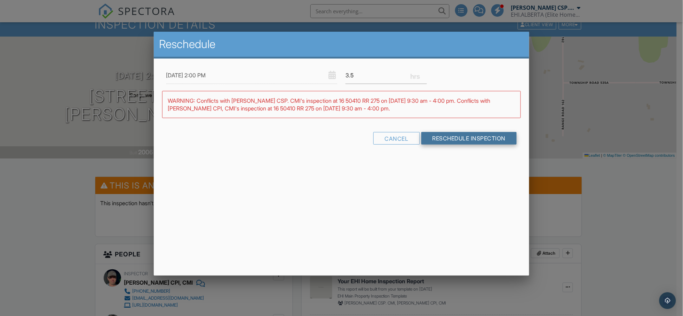
click at [439, 138] on input "Reschedule Inspection" at bounding box center [469, 138] width 96 height 13
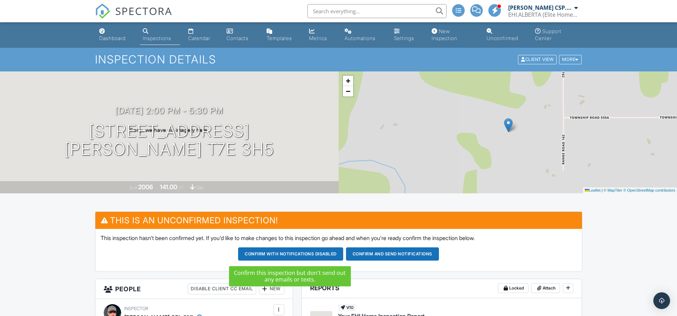
click at [281, 254] on button "Confirm with notifications disabled" at bounding box center [290, 253] width 105 height 13
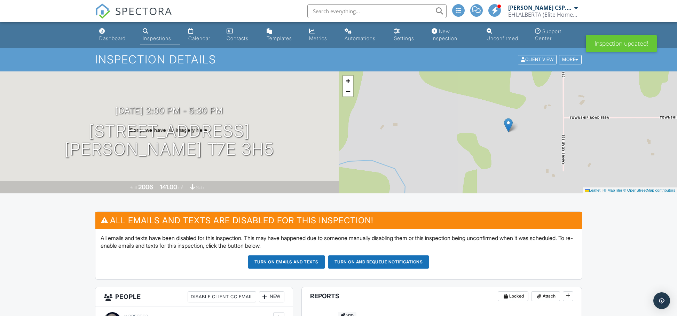
click at [296, 264] on button "Turn on emails and texts" at bounding box center [286, 261] width 77 height 13
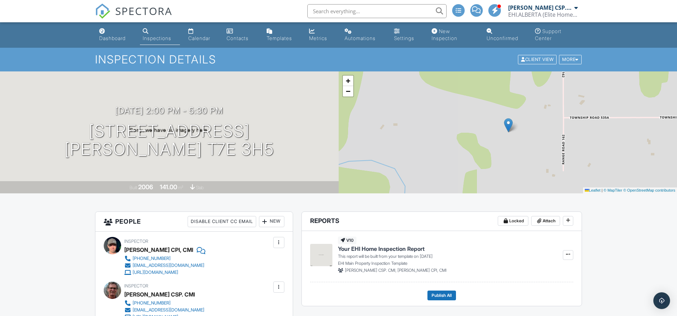
scroll to position [8, 0]
click at [232, 111] on div at bounding box center [224, 113] width 13 height 13
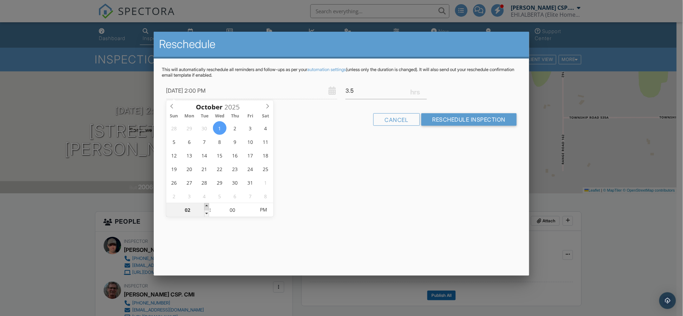
type input "[DATE] 3:00 PM"
type input "03"
click at [206, 205] on span at bounding box center [206, 206] width 5 height 7
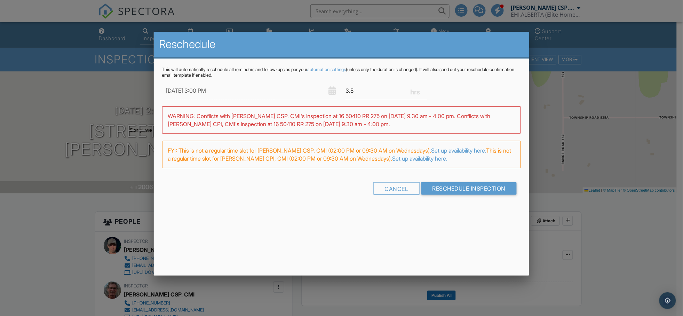
click at [366, 205] on div "This will automatically reschedule all reminders and follow-ups as per your aut…" at bounding box center [342, 136] width 376 height 157
click at [474, 188] on input "Reschedule Inspection" at bounding box center [469, 188] width 96 height 13
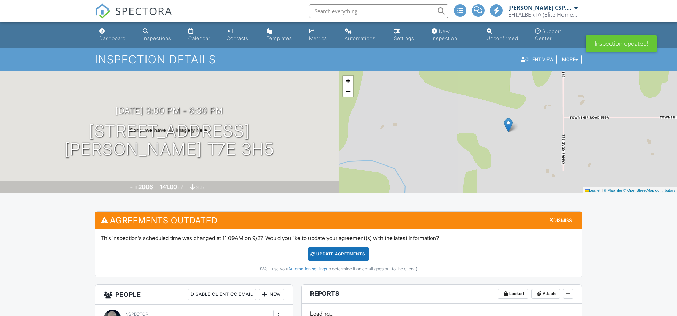
click at [345, 253] on div "Update Agreements" at bounding box center [338, 253] width 61 height 13
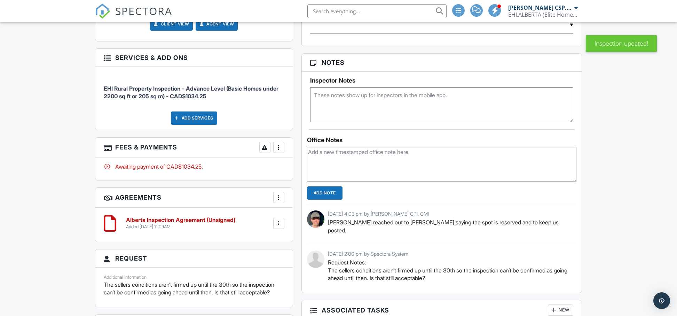
scroll to position [432, 0]
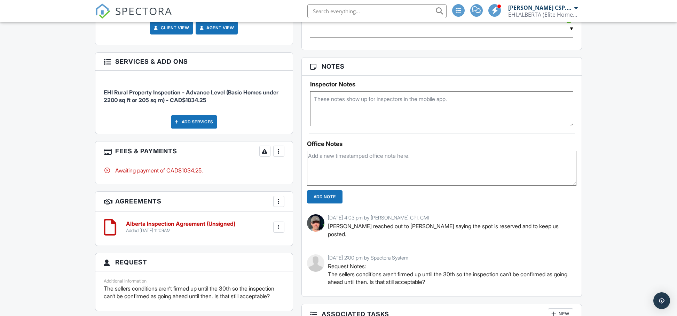
click at [281, 154] on div at bounding box center [278, 151] width 7 height 7
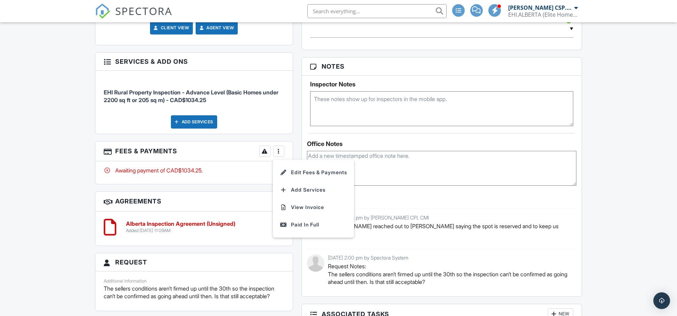
click at [664, 203] on div "Dashboard Inspections Calendar Contacts Templates Metrics Automations Settings …" at bounding box center [338, 130] width 677 height 1081
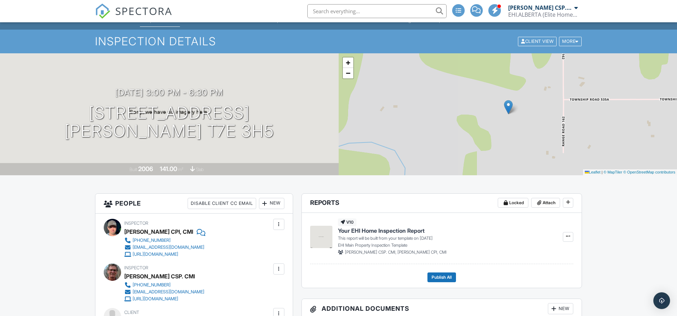
scroll to position [0, 0]
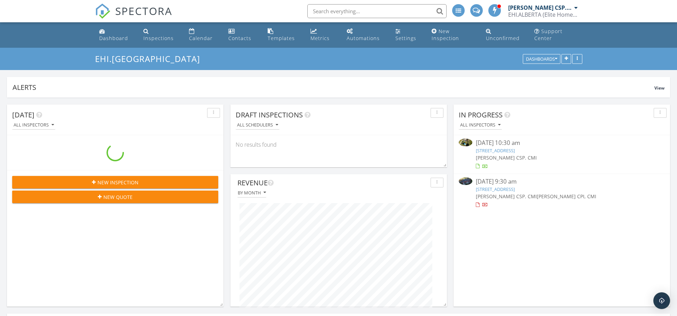
scroll to position [150, 328]
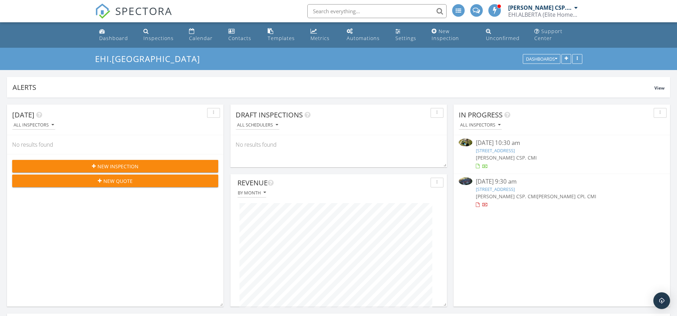
click at [124, 168] on span "New Inspection" at bounding box center [117, 165] width 41 height 7
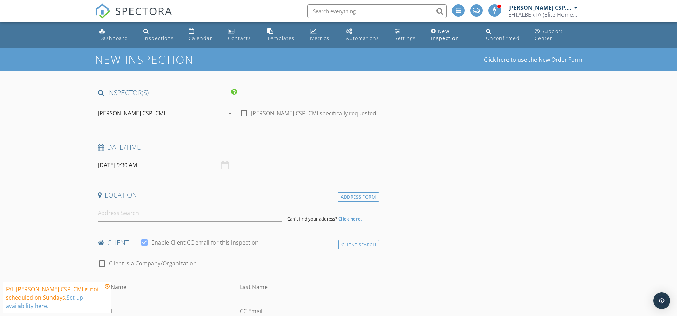
click at [142, 114] on div "[PERSON_NAME] CSP. CMI" at bounding box center [131, 113] width 67 height 6
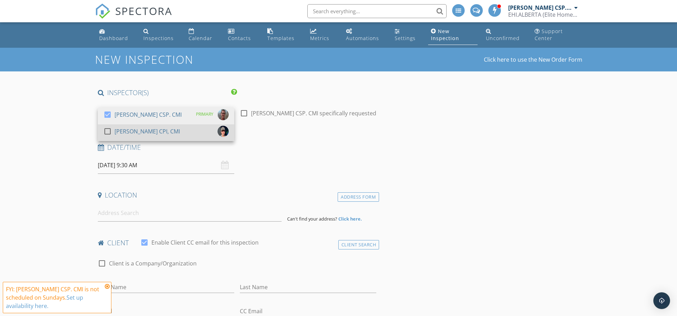
click at [109, 130] on div at bounding box center [108, 131] width 12 height 12
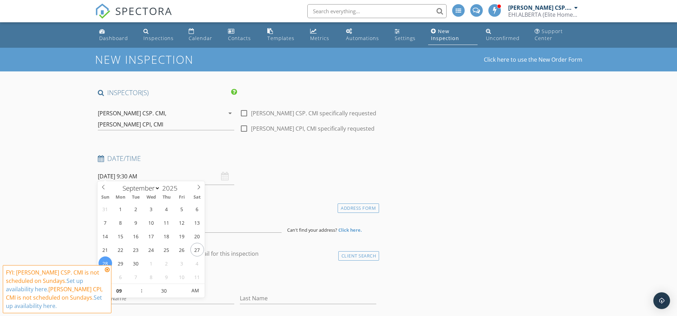
drag, startPoint x: 174, startPoint y: 173, endPoint x: 179, endPoint y: 173, distance: 5.2
click at [174, 173] on input "09/28/2025 9:30 AM" at bounding box center [166, 176] width 136 height 17
type input "09/30/2025 9:30 AM"
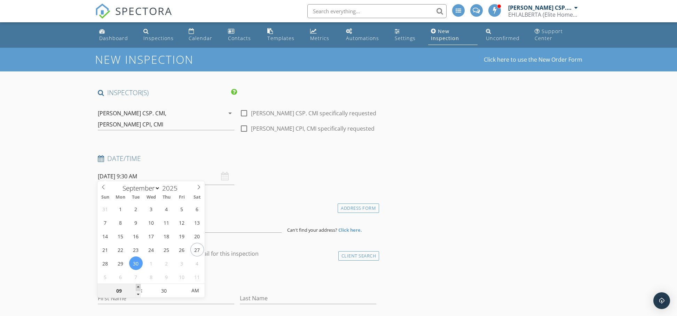
type input "10"
type input "09/30/2025 10:30 AM"
click at [136, 287] on span at bounding box center [138, 287] width 5 height 7
type input "11"
type input "09/30/2025 11:30 AM"
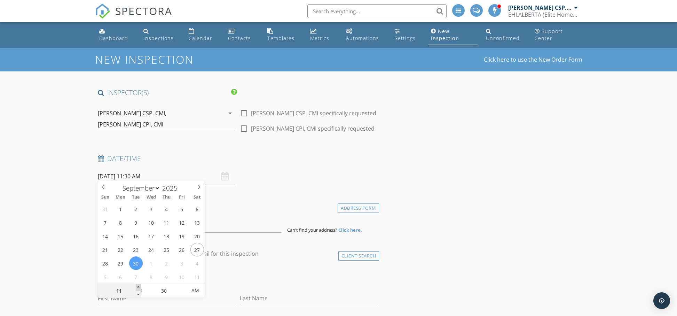
click at [136, 287] on span at bounding box center [138, 287] width 5 height 7
type input "12"
type input "09/30/2025 12:30 PM"
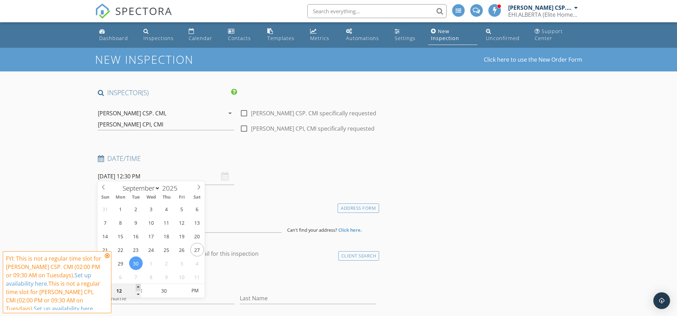
click at [136, 287] on span at bounding box center [138, 287] width 5 height 7
type input "01"
type input "09/30/2025 1:30 PM"
click at [136, 287] on span at bounding box center [138, 287] width 5 height 7
type input "02"
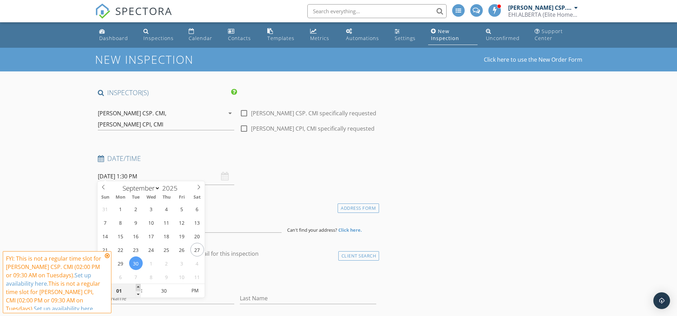
type input "09/30/2025 2:30 PM"
click at [136, 287] on span at bounding box center [138, 287] width 5 height 7
type input "25"
type input "09/30/2025 2:25 PM"
click at [183, 294] on span at bounding box center [183, 293] width 5 height 7
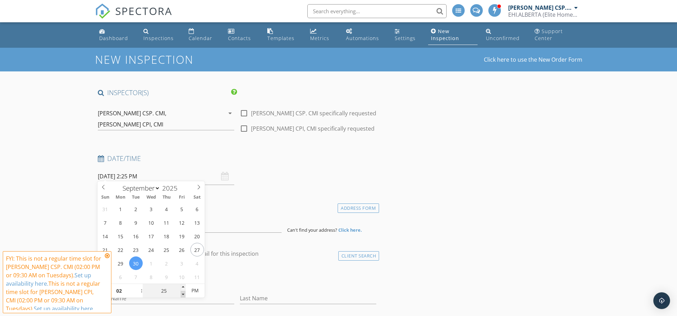
type input "20"
type input "09/30/2025 2:20 PM"
click at [183, 294] on span at bounding box center [183, 293] width 5 height 7
type input "15"
type input "09/30/2025 2:15 PM"
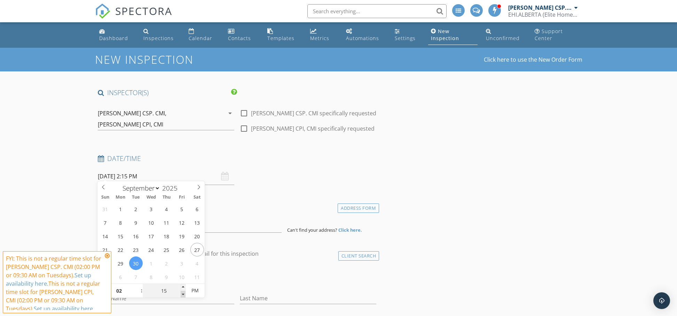
click at [183, 294] on span at bounding box center [183, 293] width 5 height 7
type input "10"
type input "09/30/2025 2:10 PM"
click at [183, 294] on span at bounding box center [183, 293] width 5 height 7
type input "05"
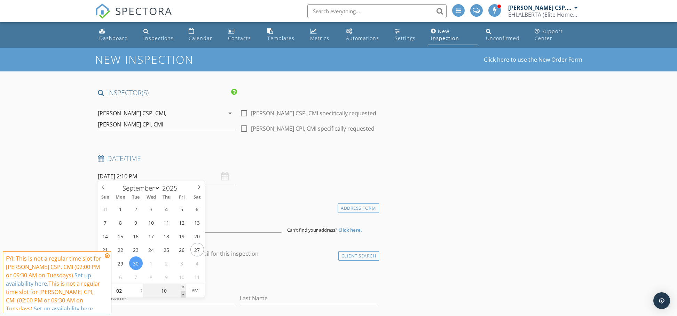
type input "09/30/2025 2:05 PM"
click at [183, 294] on span at bounding box center [183, 293] width 5 height 7
type input "00"
type input "09/30/2025 2:00 PM"
click at [183, 294] on span at bounding box center [183, 293] width 5 height 7
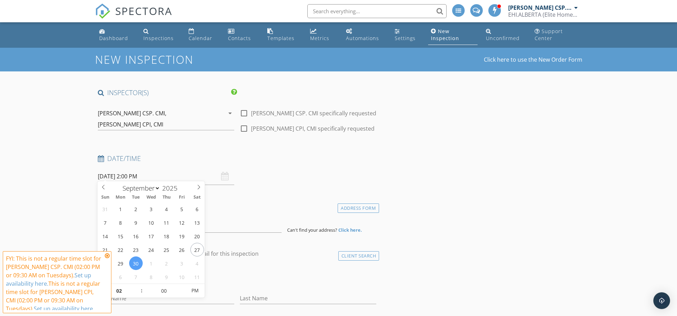
click at [298, 263] on div "check_box_outline_blank Client is a Company/Organization" at bounding box center [237, 275] width 284 height 24
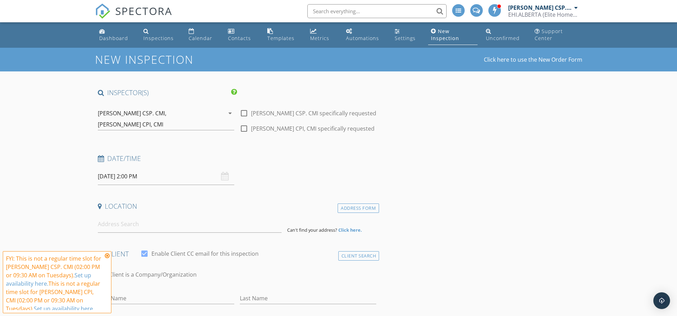
click at [107, 257] on icon at bounding box center [107, 256] width 5 height 6
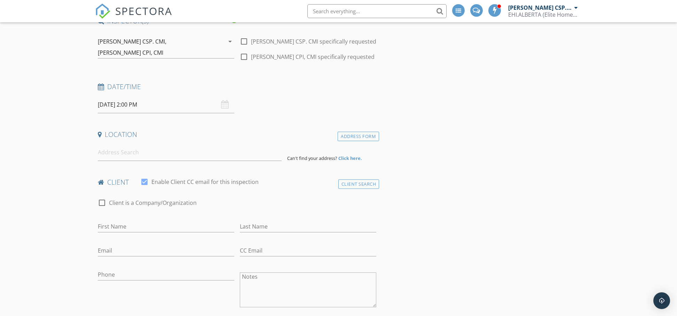
scroll to position [72, 0]
click at [181, 154] on input at bounding box center [190, 151] width 184 height 17
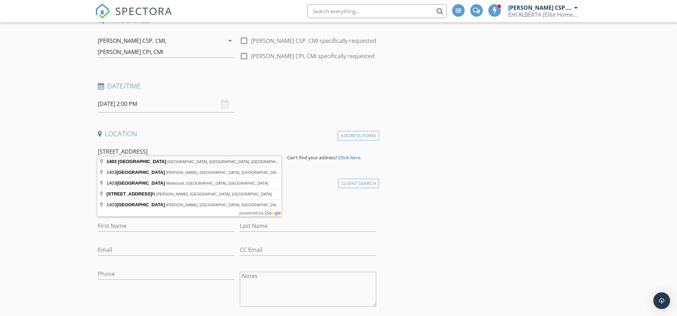
type input "1403 Township Road 600, Westlock County, AB, Canada"
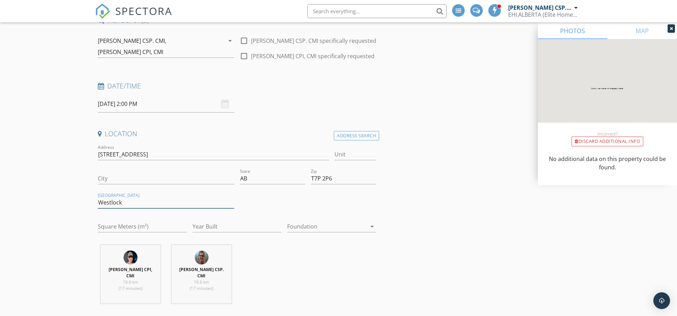
drag, startPoint x: 112, startPoint y: 198, endPoint x: 70, endPoint y: 198, distance: 42.1
click at [110, 173] on input "City" at bounding box center [166, 178] width 136 height 11
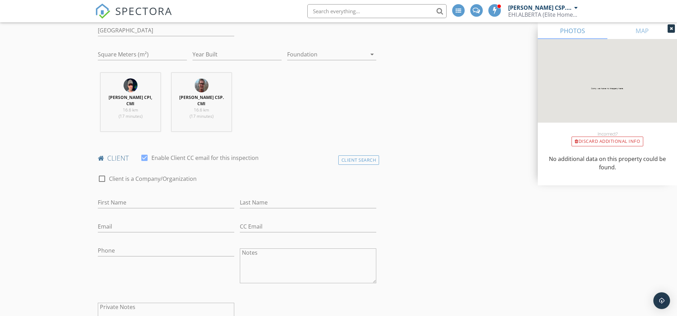
scroll to position [265, 0]
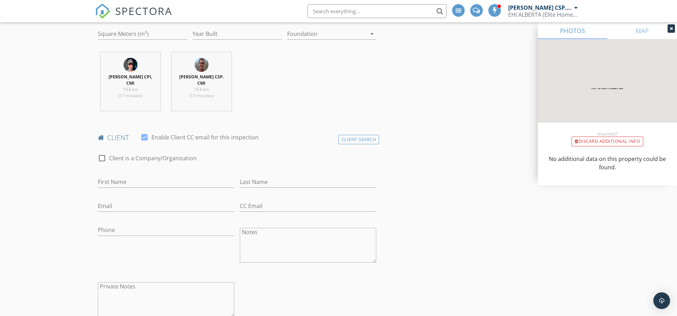
type input "Rural Westlock County"
click at [134, 176] on input "First Name" at bounding box center [166, 181] width 136 height 11
click at [137, 176] on input "Jason Johnson and" at bounding box center [166, 181] width 136 height 11
type input "Jason Isaac and"
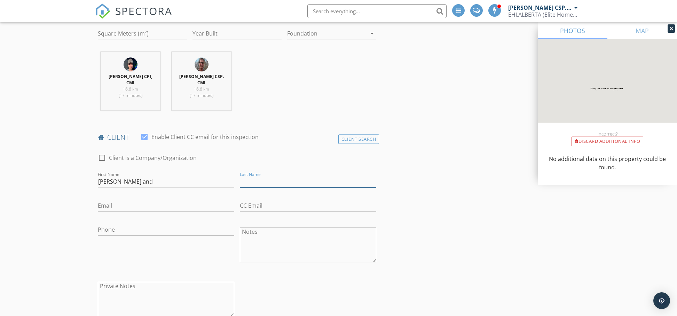
click at [274, 176] on input "Last Name" at bounding box center [308, 181] width 136 height 11
type input "Harmony Johnson"
click at [151, 200] on input "Email" at bounding box center [166, 205] width 136 height 11
click at [131, 200] on input "Email" at bounding box center [166, 205] width 136 height 11
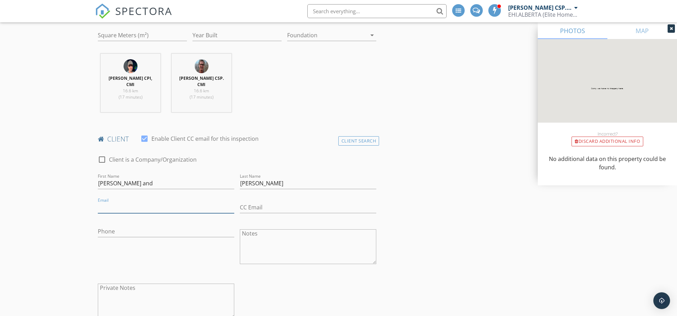
paste input "htjohnson@live.ca"
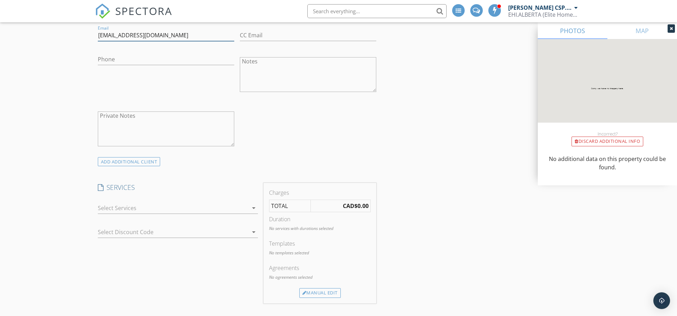
scroll to position [439, 0]
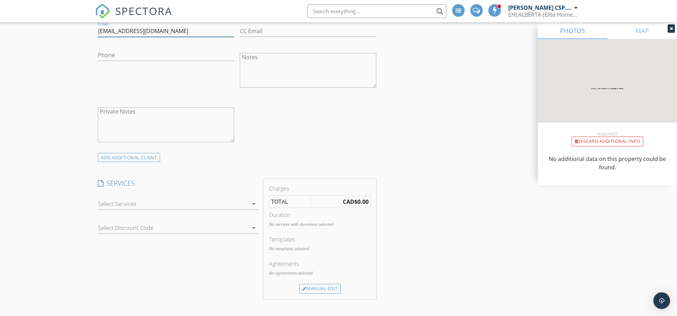
type input "htjohnson@live.ca"
click at [254, 199] on icon "arrow_drop_down" at bounding box center [253, 203] width 8 height 8
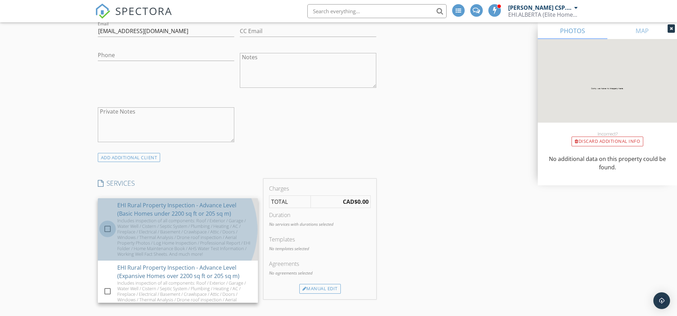
click at [105, 223] on div at bounding box center [108, 229] width 12 height 12
checkbox input "false"
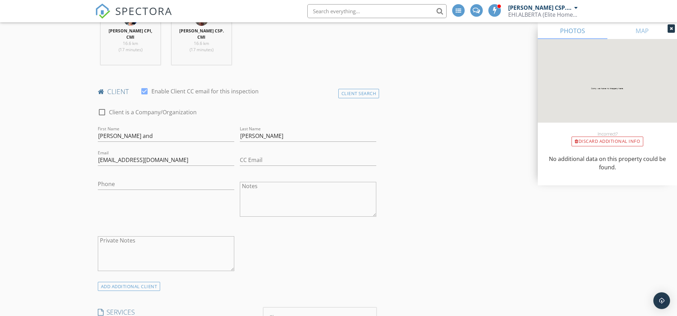
scroll to position [307, 0]
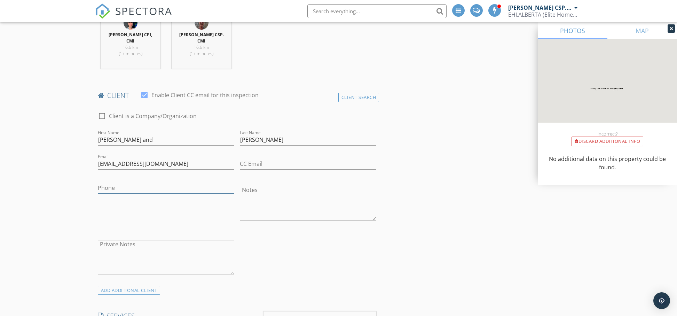
click at [135, 182] on input "Phone" at bounding box center [166, 187] width 136 height 11
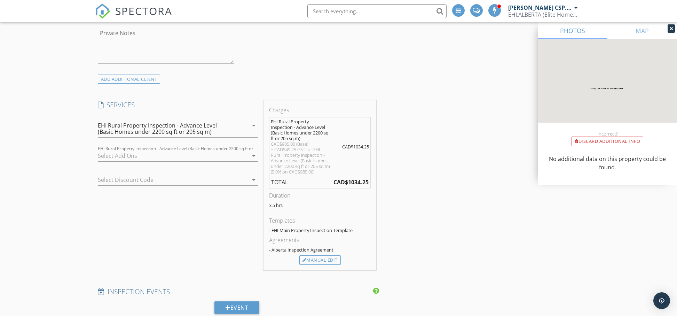
scroll to position [523, 0]
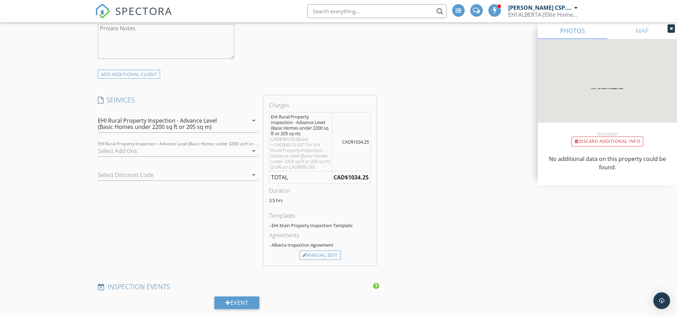
type input "780-206-6445"
click at [252, 146] on icon "arrow_drop_down" at bounding box center [253, 150] width 8 height 8
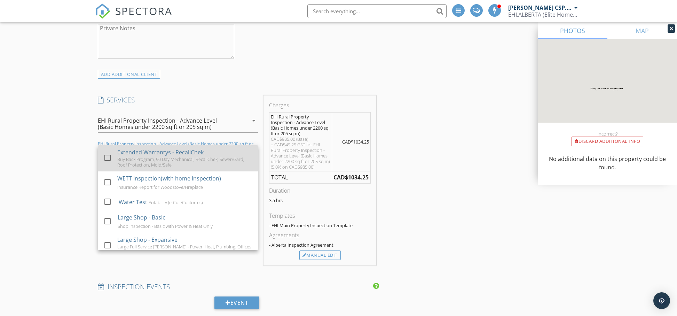
click at [105, 152] on div at bounding box center [108, 158] width 12 height 12
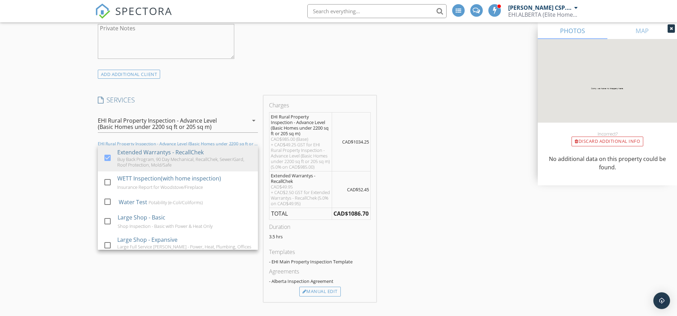
click at [477, 207] on div "INSPECTOR(S) check_box Gordon Koll CSP. CMI PRIMARY check_box Kyle Koll CPI, CM…" at bounding box center [338, 279] width 487 height 1428
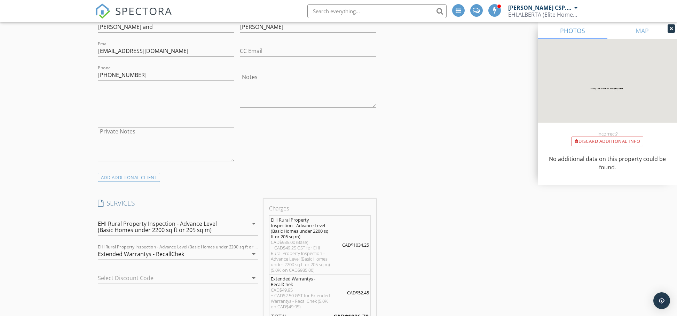
scroll to position [366, 0]
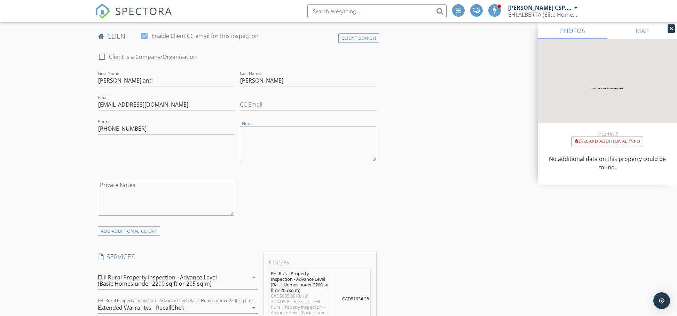
click at [254, 134] on textarea "Notes" at bounding box center [308, 143] width 136 height 35
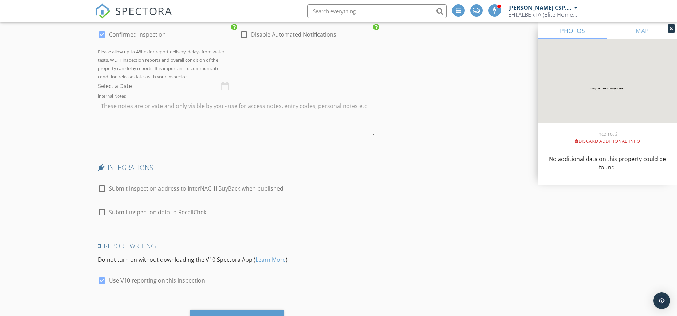
scroll to position [1213, 0]
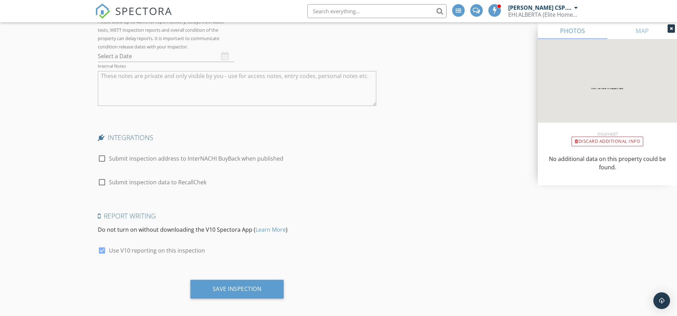
type textarea "Private Sale"
click at [101, 154] on div at bounding box center [102, 158] width 12 height 12
checkbox input "true"
drag, startPoint x: 102, startPoint y: 180, endPoint x: 116, endPoint y: 179, distance: 13.9
click at [104, 180] on div at bounding box center [102, 182] width 12 height 12
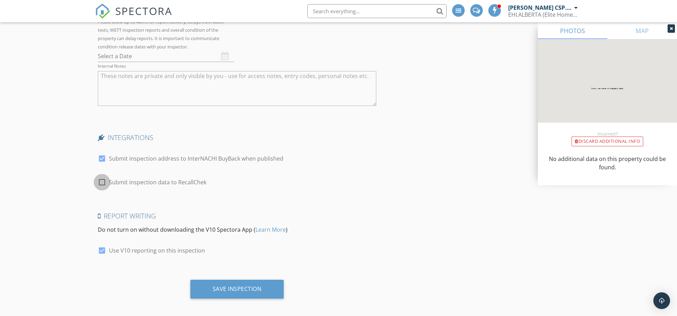
checkbox input "true"
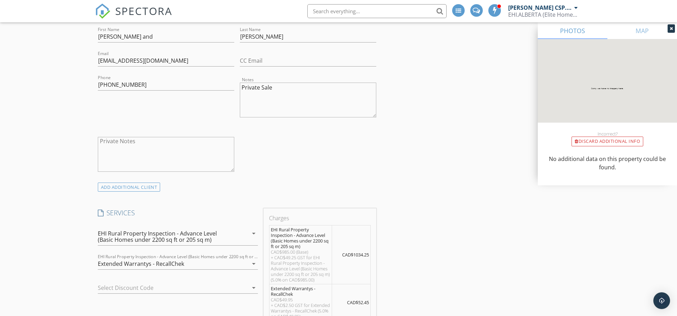
scroll to position [427, 0]
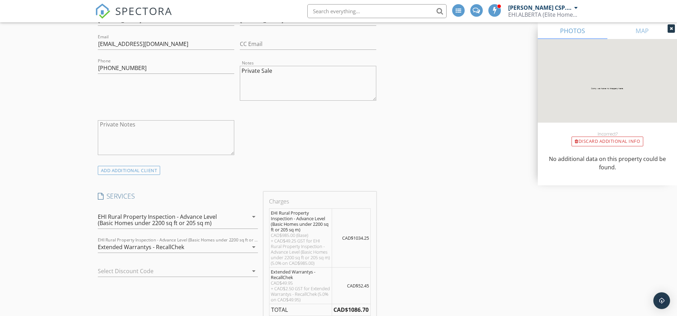
click at [153, 120] on textarea "Private Notes" at bounding box center [166, 137] width 136 height 35
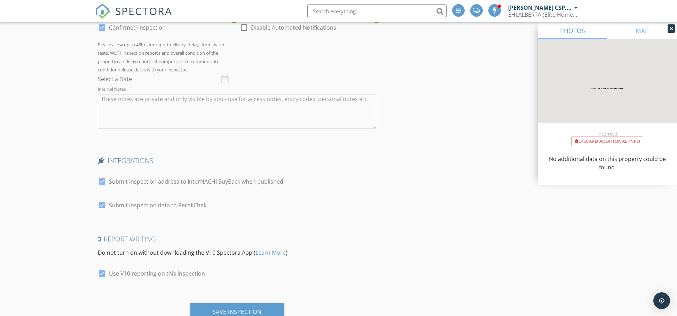
scroll to position [1213, 0]
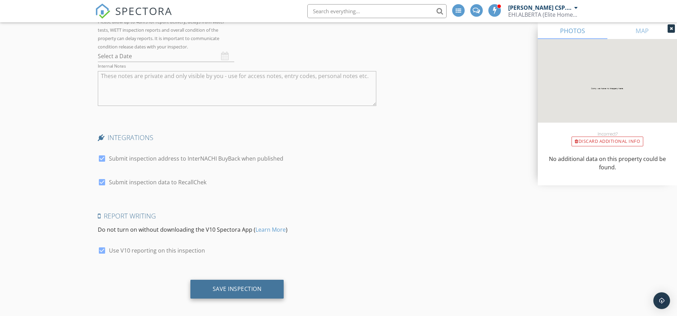
type textarea "No Information about property"
click at [227, 286] on div "Save Inspection" at bounding box center [237, 288] width 49 height 7
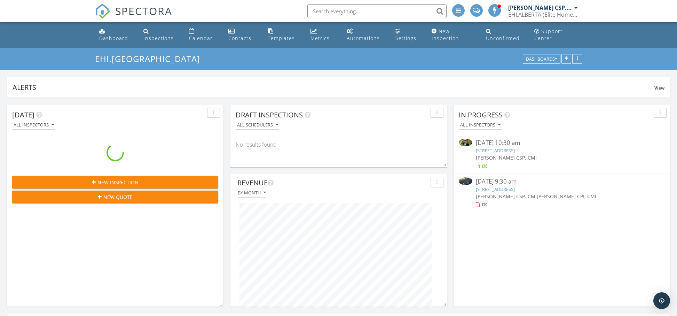
scroll to position [150, 328]
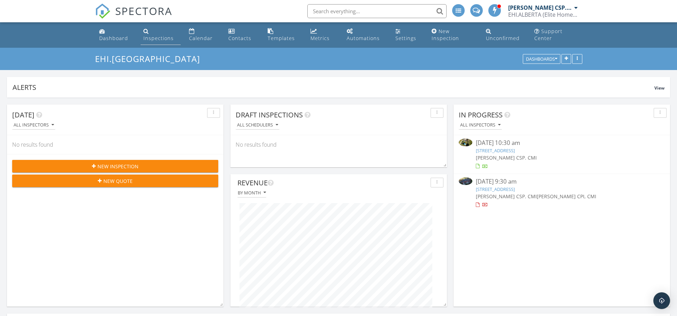
click at [159, 40] on div "Inspections" at bounding box center [158, 38] width 30 height 7
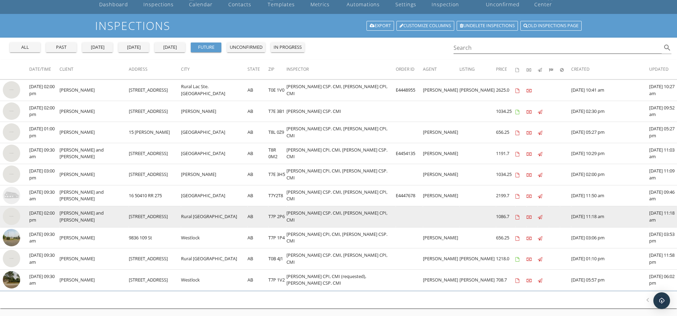
scroll to position [35, 0]
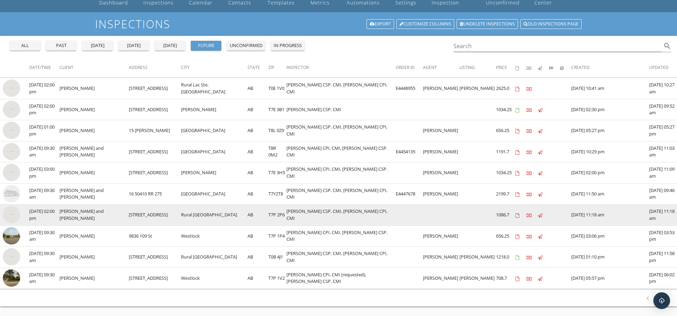
click at [13, 216] on img at bounding box center [11, 214] width 17 height 17
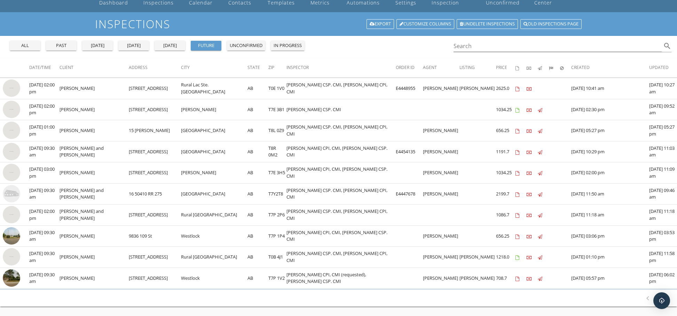
scroll to position [36, 0]
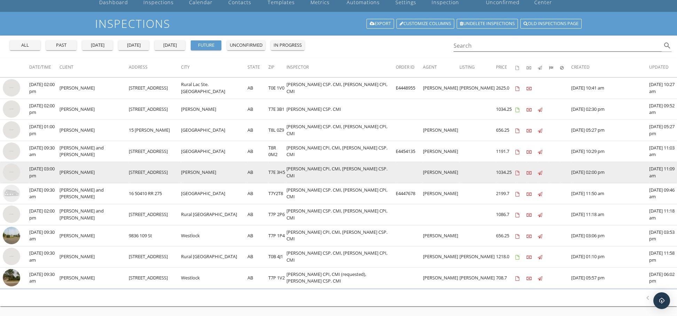
click at [14, 173] on img at bounding box center [11, 171] width 17 height 17
click at [0, 0] on body "SPECTORA Gordon Koll CSP. CMI EHI.ALBERTA (Elite Home Inspections) Role: Inspec…" at bounding box center [338, 163] width 677 height 398
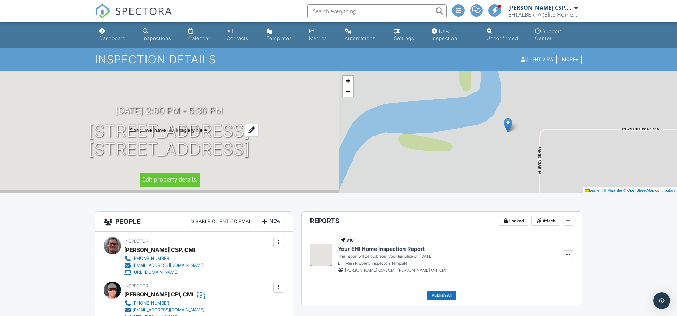
click at [250, 140] on h1 "1403 Township Rd 600 Rural Westlock County, AB T7P 2P6" at bounding box center [169, 140] width 161 height 37
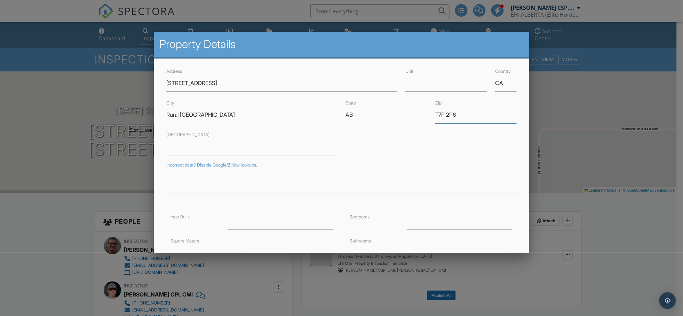
drag, startPoint x: 454, startPoint y: 115, endPoint x: 511, endPoint y: 121, distance: 57.8
click at [454, 115] on input "T7P 2P6" at bounding box center [475, 114] width 81 height 17
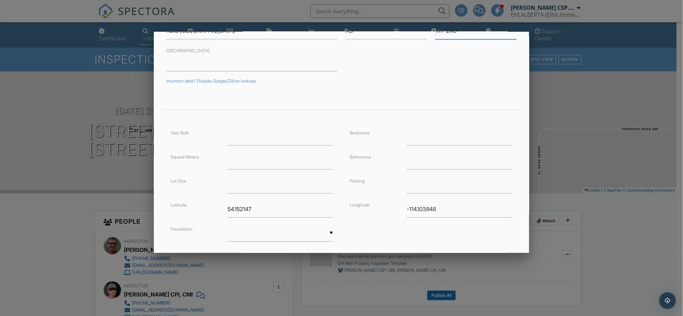
scroll to position [127, 0]
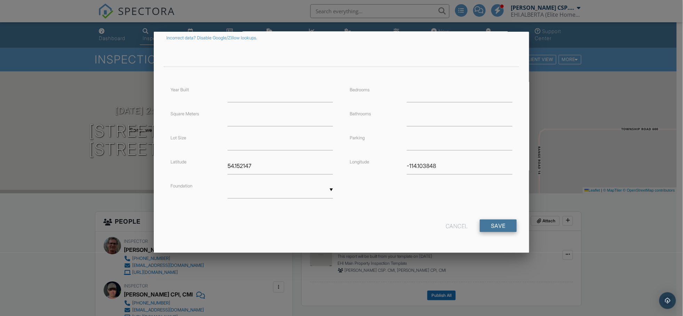
type input "T7P 2N9"
click at [490, 228] on input "Save" at bounding box center [498, 225] width 37 height 13
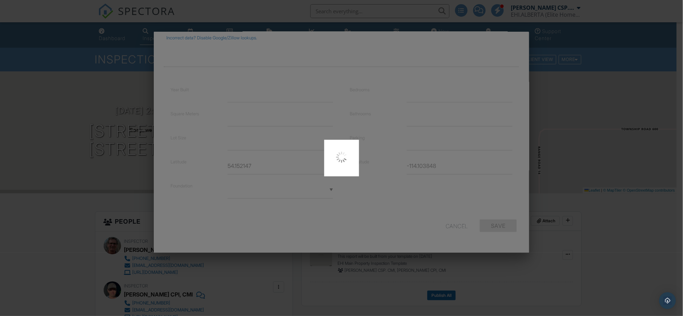
type input "54.15223"
type input "-114.217502"
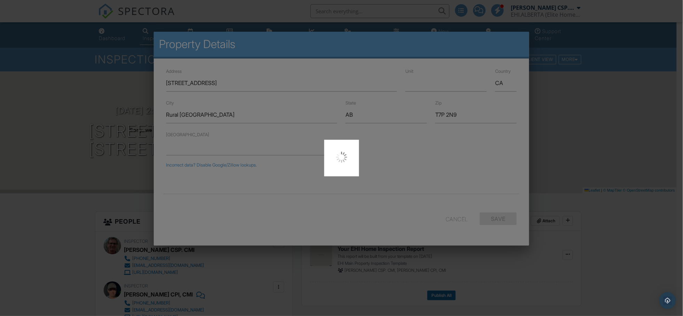
scroll to position [0, 0]
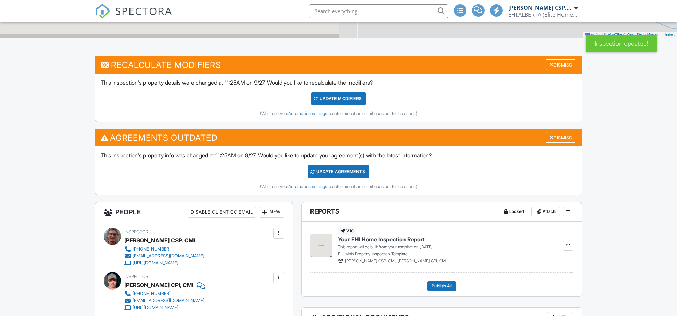
scroll to position [161, 0]
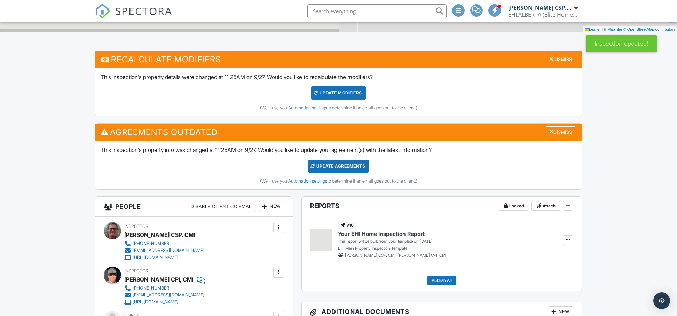
click at [322, 167] on div "Update Agreements" at bounding box center [338, 165] width 61 height 13
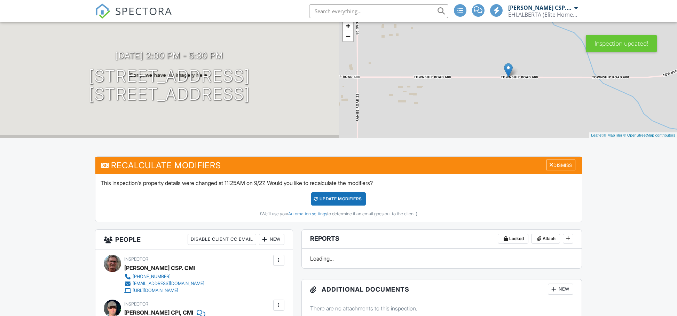
scroll to position [63, 0]
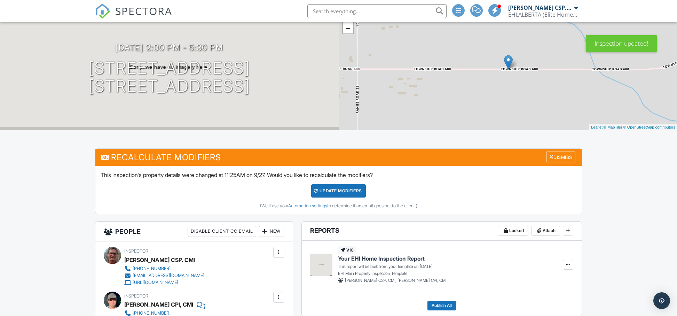
click at [344, 193] on div "UPDATE Modifiers" at bounding box center [338, 190] width 55 height 13
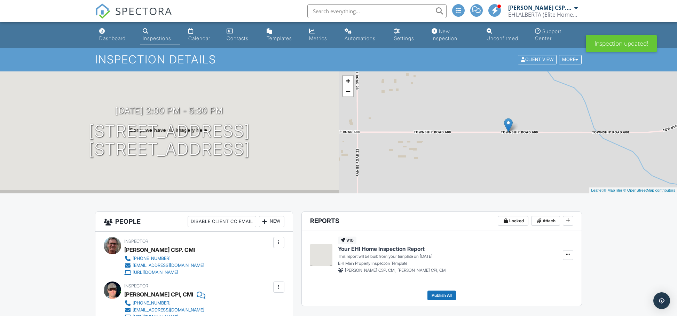
scroll to position [57, 0]
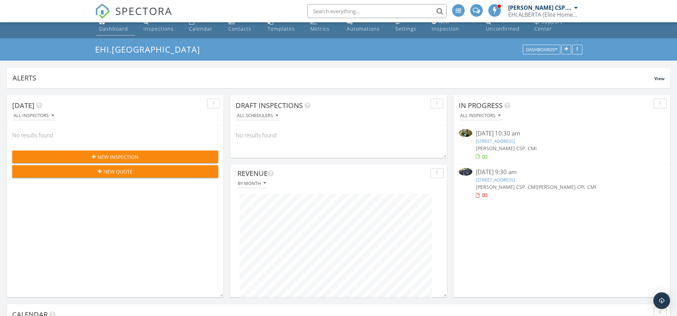
scroll to position [10, 0]
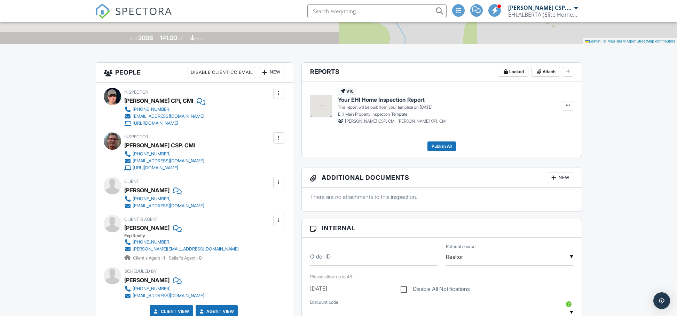
scroll to position [150, 0]
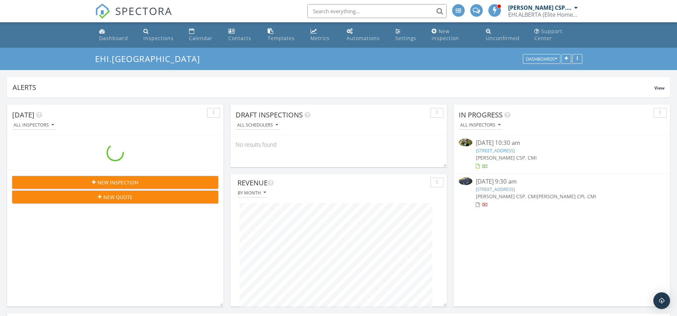
scroll to position [150, 328]
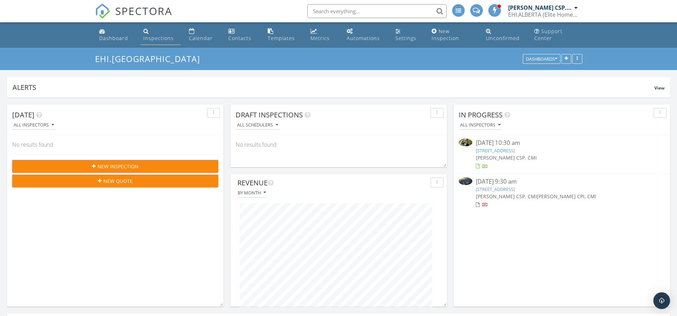
click at [153, 40] on div "Inspections" at bounding box center [158, 38] width 30 height 7
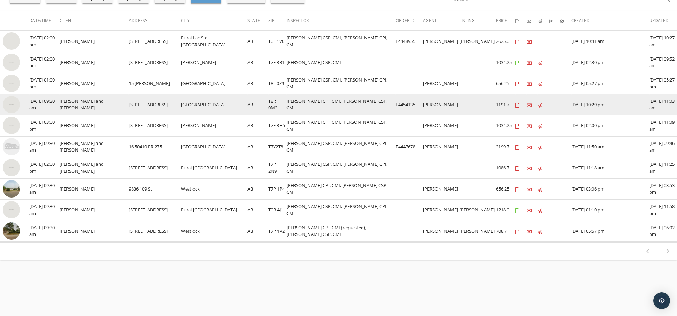
scroll to position [82, 0]
click at [14, 103] on img at bounding box center [11, 104] width 17 height 17
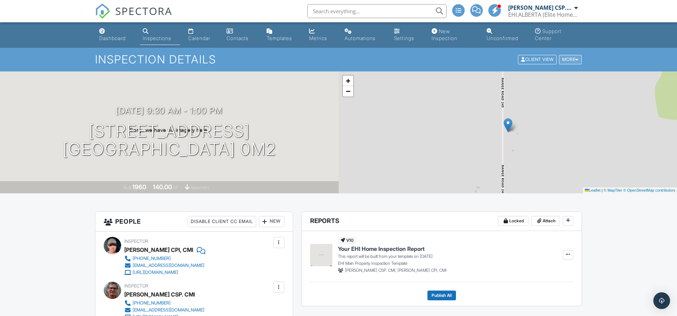
click at [570, 59] on div "More" at bounding box center [570, 59] width 23 height 9
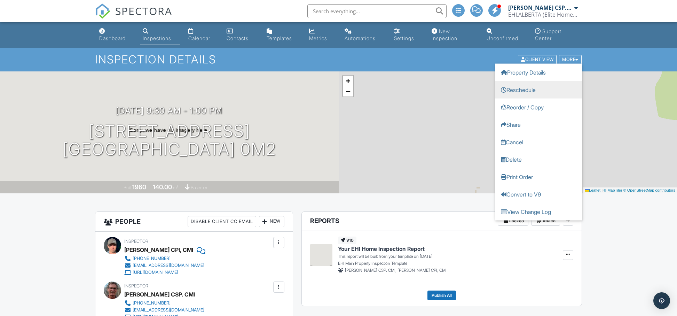
click at [538, 86] on link "Reschedule" at bounding box center [538, 89] width 87 height 17
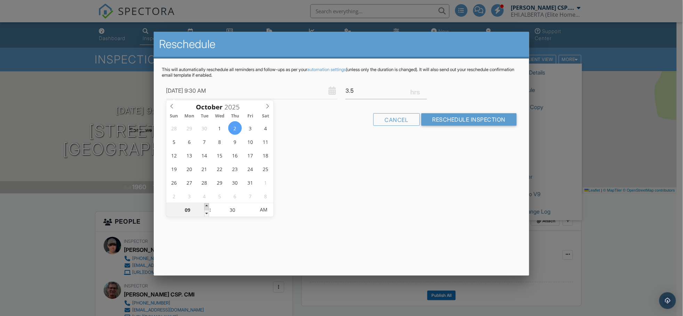
type input "10"
type input "10/02/2025 10:30 AM"
click at [205, 205] on span at bounding box center [206, 206] width 5 height 7
type input "11"
type input "10/02/2025 11:30 AM"
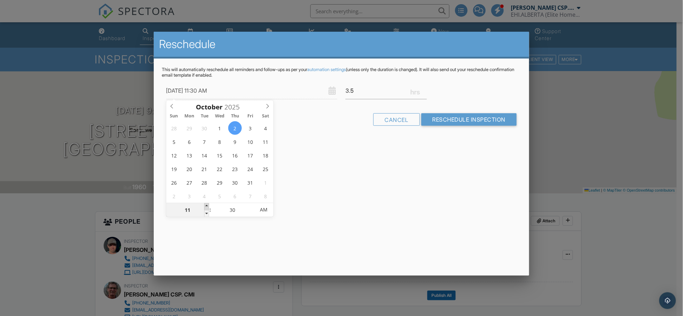
click at [205, 205] on span at bounding box center [206, 206] width 5 height 7
type input "12"
type input "10/02/2025 12:30 PM"
click at [205, 205] on span at bounding box center [206, 206] width 5 height 7
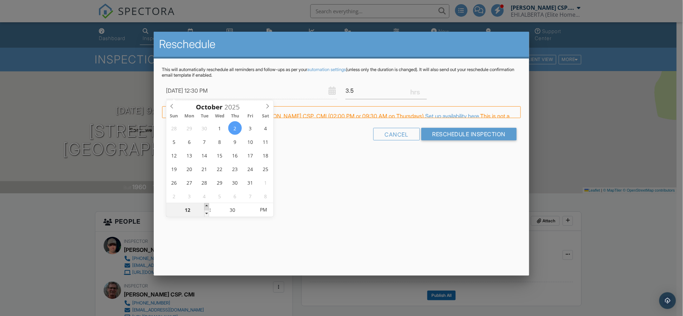
type input "01"
type input "10/02/2025 1:30 PM"
click at [205, 205] on span at bounding box center [206, 206] width 5 height 7
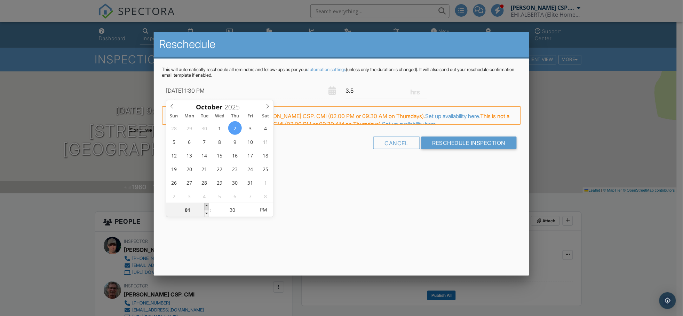
type input "02"
type input "10/02/2025 2:30 PM"
click at [205, 205] on span at bounding box center [206, 206] width 5 height 7
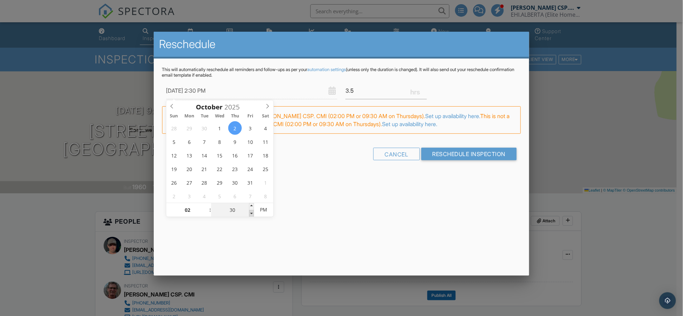
type input "25"
type input "10/02/2025 2:25 PM"
click at [251, 213] on span at bounding box center [251, 213] width 5 height 7
type input "20"
type input "10/02/2025 2:20 PM"
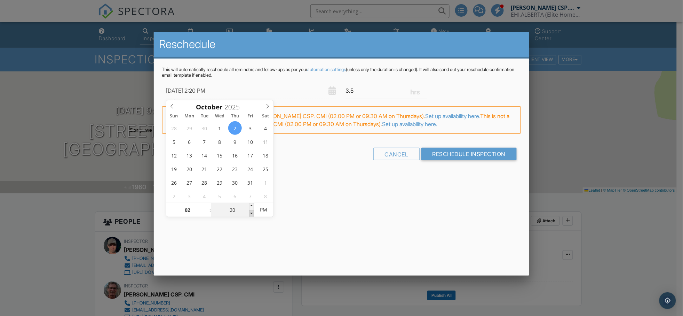
click at [251, 213] on span at bounding box center [251, 213] width 5 height 7
type input "15"
type input "10/02/2025 2:15 PM"
click at [251, 213] on span at bounding box center [251, 213] width 5 height 7
type input "10"
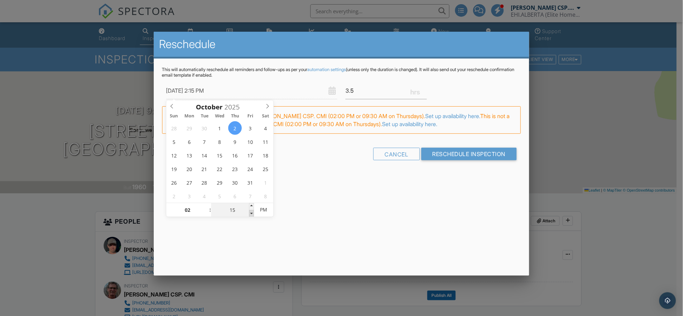
type input "10/02/2025 2:10 PM"
click at [251, 213] on span at bounding box center [251, 213] width 5 height 7
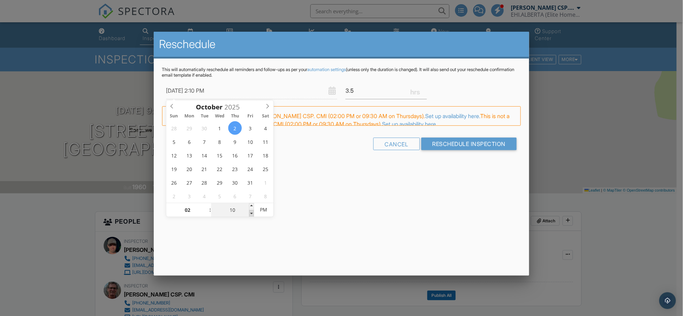
type input "05"
type input "10/02/2025 2:05 PM"
click at [251, 213] on span at bounding box center [251, 213] width 5 height 7
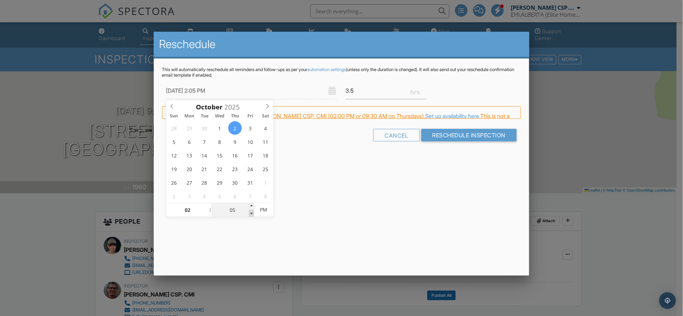
type input "00"
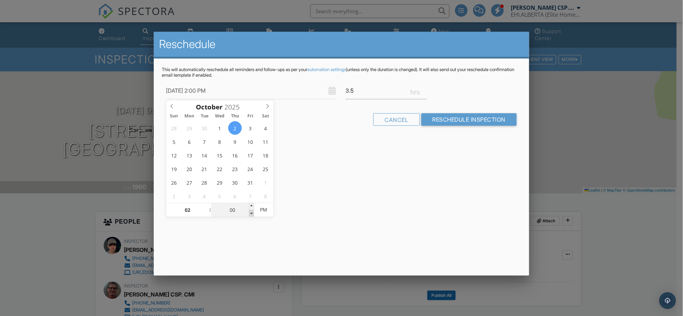
click at [251, 213] on span at bounding box center [251, 213] width 5 height 7
type input "09/29/2025 2:00 PM"
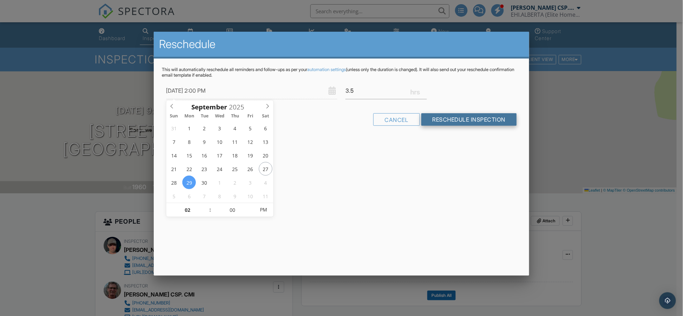
click at [487, 119] on input "Reschedule Inspection" at bounding box center [469, 119] width 96 height 13
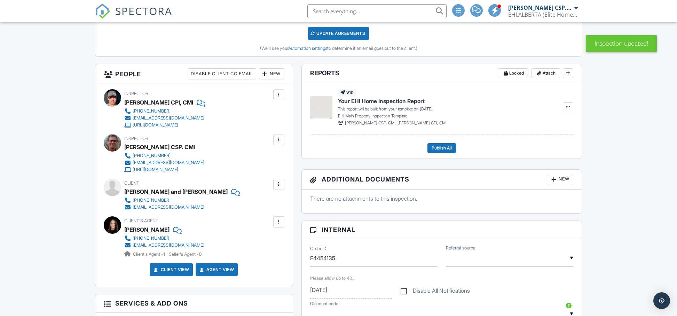
scroll to position [133, 0]
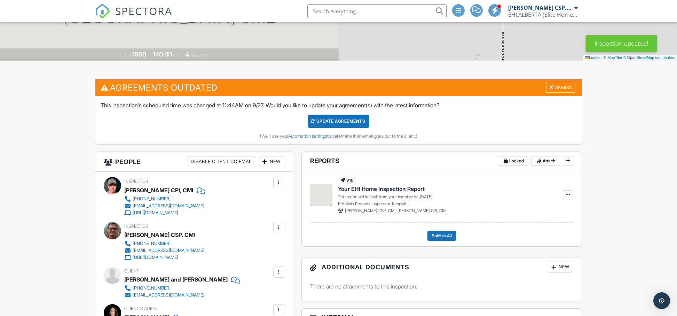
click at [329, 123] on div "Update Agreements" at bounding box center [338, 120] width 61 height 13
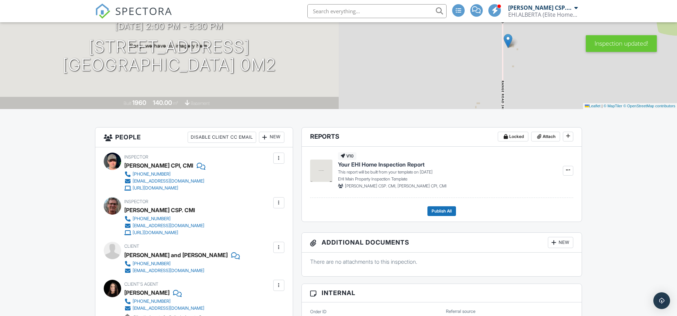
scroll to position [81, 0]
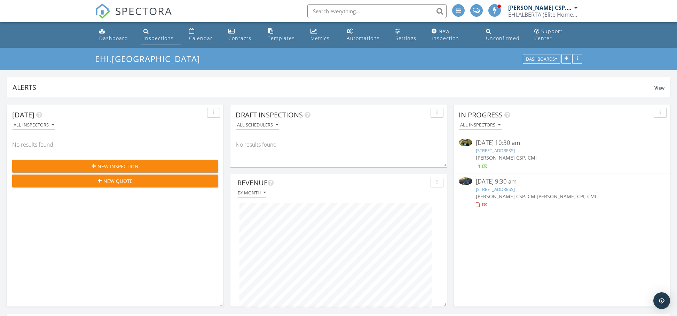
scroll to position [150, 328]
click at [163, 38] on div "Inspections" at bounding box center [158, 38] width 30 height 7
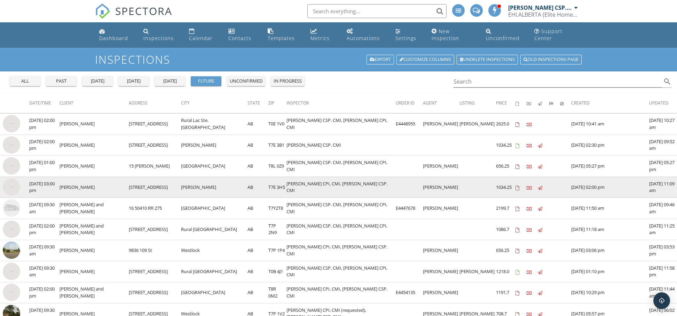
click at [14, 188] on img at bounding box center [11, 186] width 17 height 17
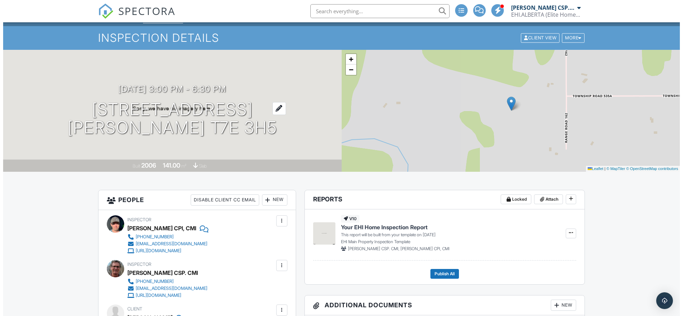
scroll to position [22, 0]
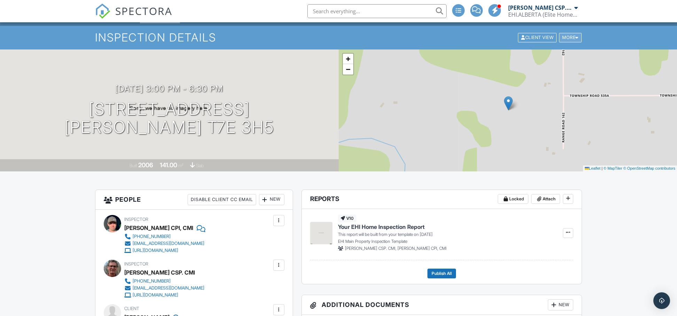
click at [572, 37] on div "More" at bounding box center [570, 37] width 23 height 9
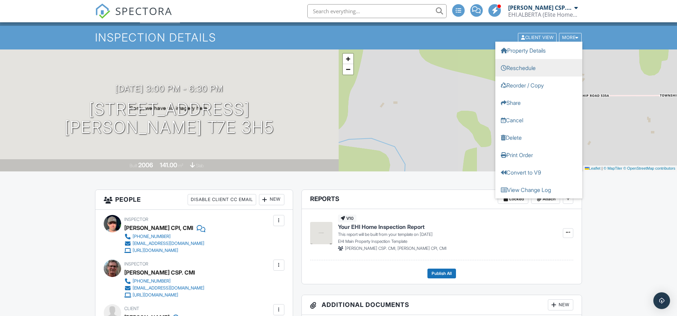
click at [534, 67] on link "Reschedule" at bounding box center [538, 67] width 87 height 17
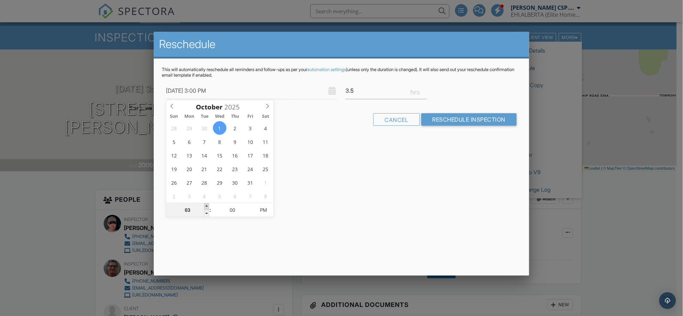
type input "10/01/2025 4:00 PM"
type input "04"
click at [206, 207] on span at bounding box center [206, 206] width 5 height 7
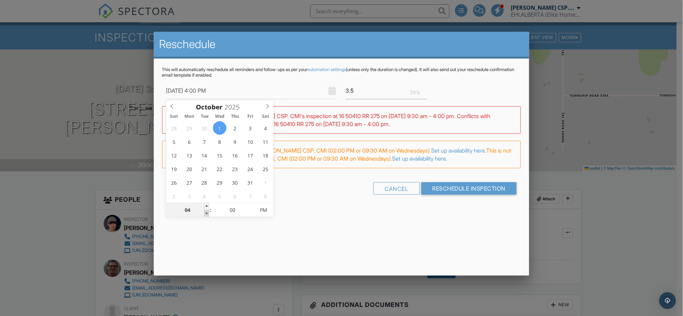
type input "10/01/2025 3:00 PM"
type input "03"
click at [207, 213] on span at bounding box center [206, 213] width 5 height 7
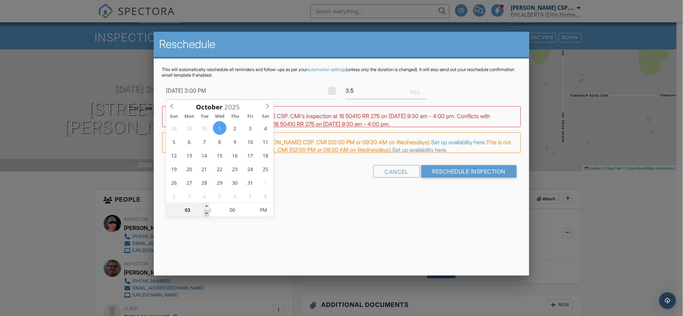
type input "10/01/2025 2:00 PM"
type input "02"
click at [207, 213] on span at bounding box center [206, 213] width 5 height 7
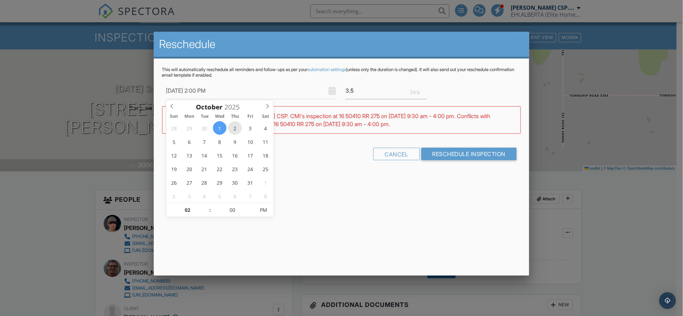
type input "[DATE] 2:00 PM"
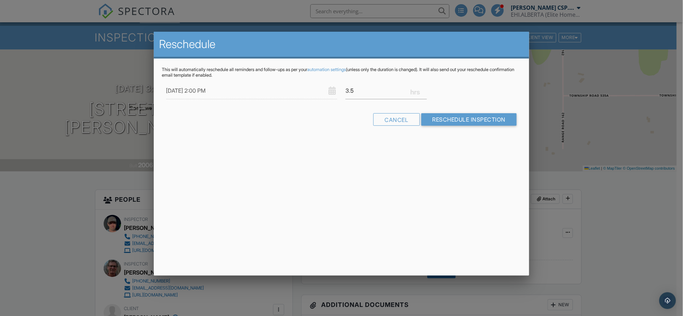
click at [352, 189] on div "Reschedule This will automatically reschedule all reminders and follow-ups as p…" at bounding box center [342, 154] width 376 height 244
click at [469, 119] on input "Reschedule Inspection" at bounding box center [469, 119] width 96 height 13
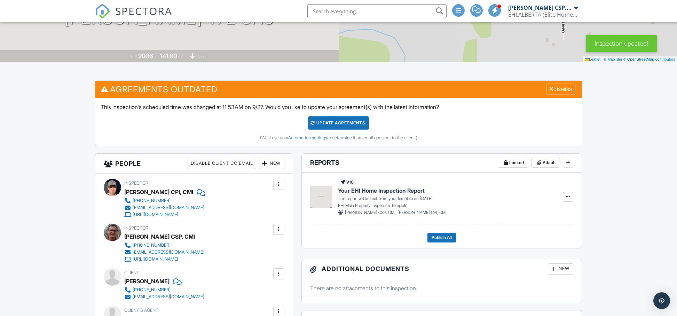
click at [348, 123] on div "Update Agreements" at bounding box center [338, 122] width 61 height 13
